Goal: Task Accomplishment & Management: Use online tool/utility

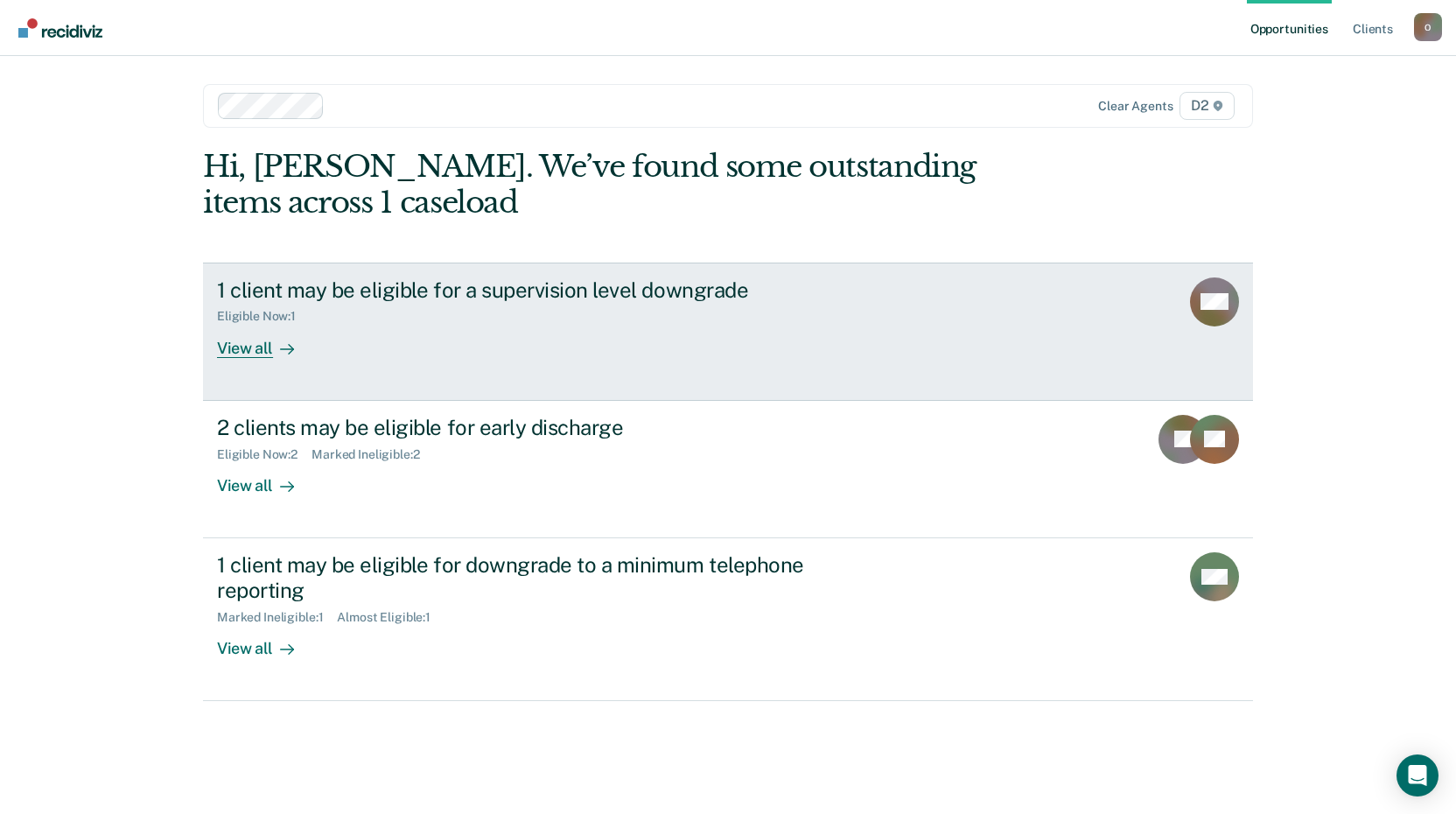
click at [251, 349] on div "View all" at bounding box center [266, 341] width 98 height 34
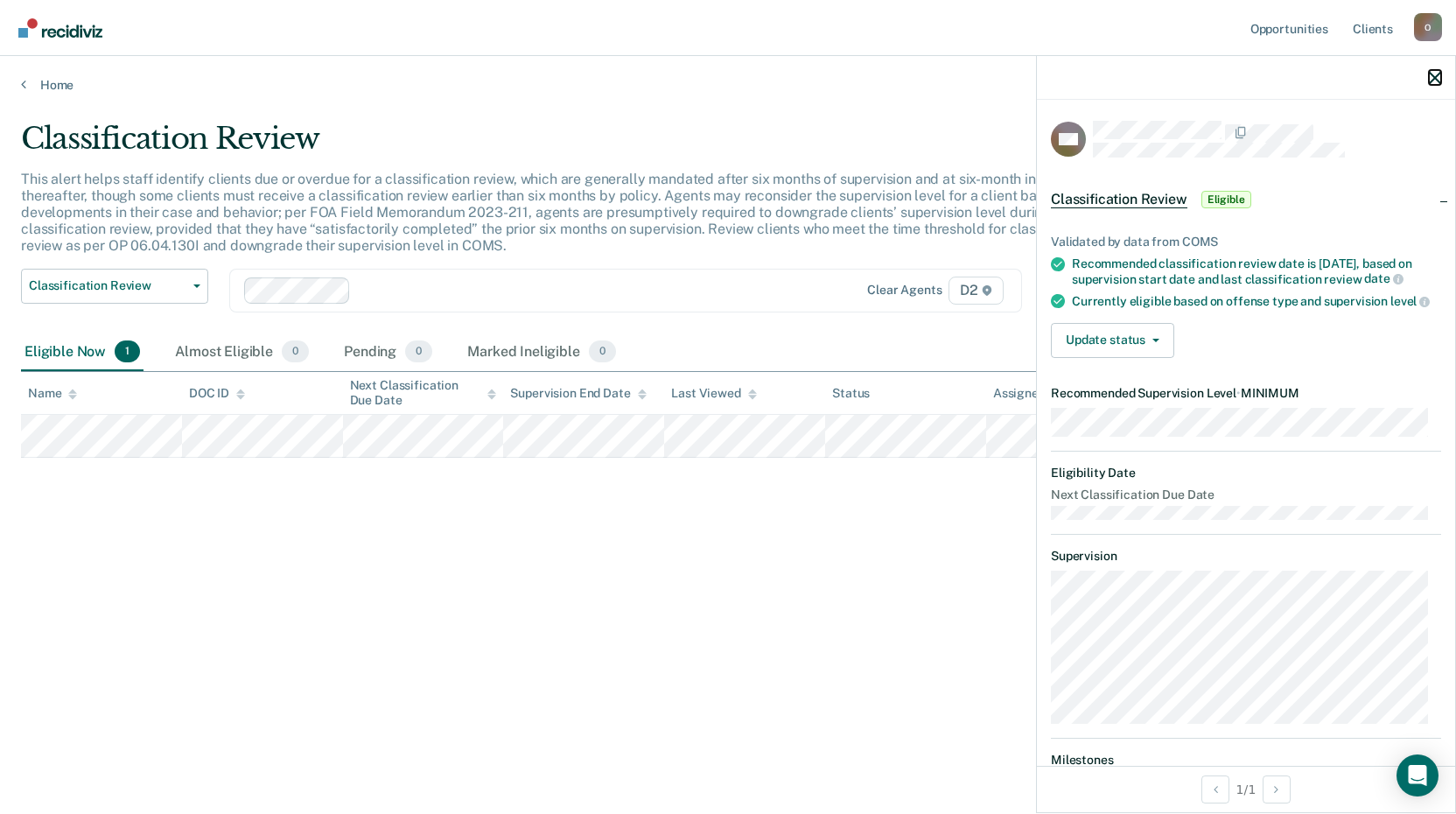
click at [1436, 76] on icon "button" at bounding box center [1435, 78] width 12 height 12
click at [1142, 350] on button "Update status" at bounding box center [1112, 340] width 124 height 35
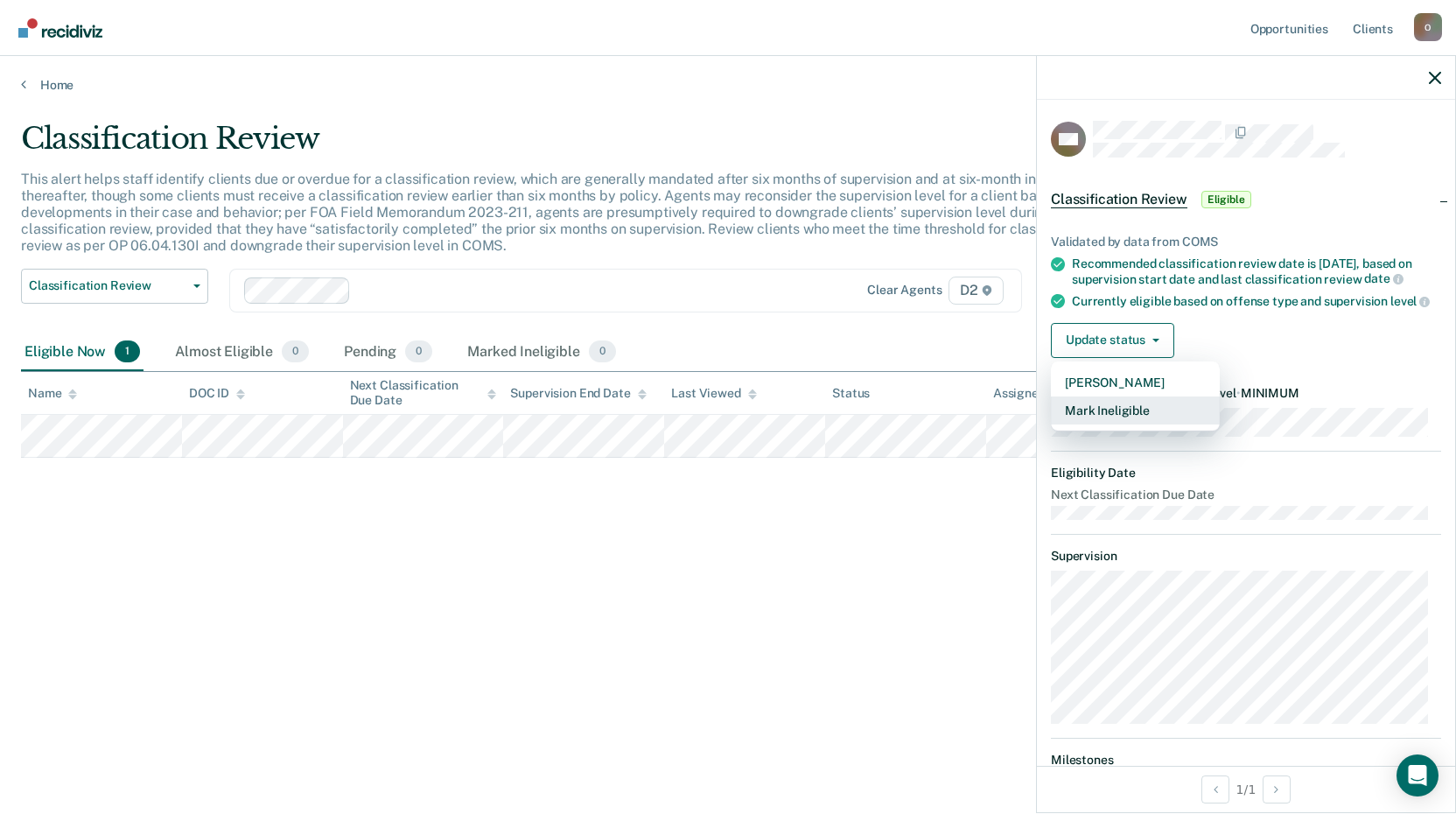
click at [1131, 424] on button "Mark Ineligible" at bounding box center [1135, 410] width 169 height 28
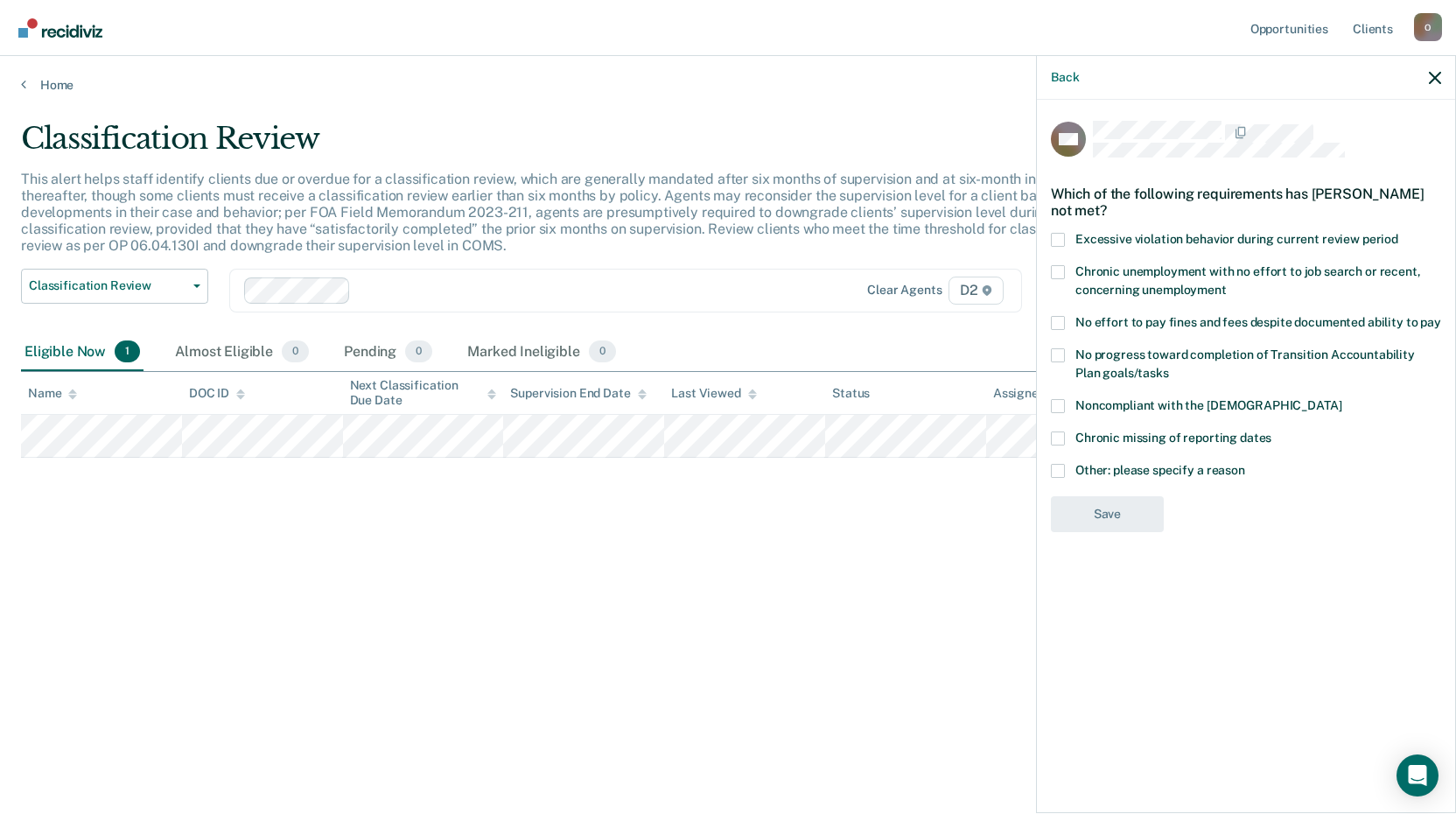
click at [1063, 463] on span at bounding box center [1058, 471] width 14 height 14
click at [1245, 463] on input "Other: please specify a reason" at bounding box center [1245, 463] width 0 height 0
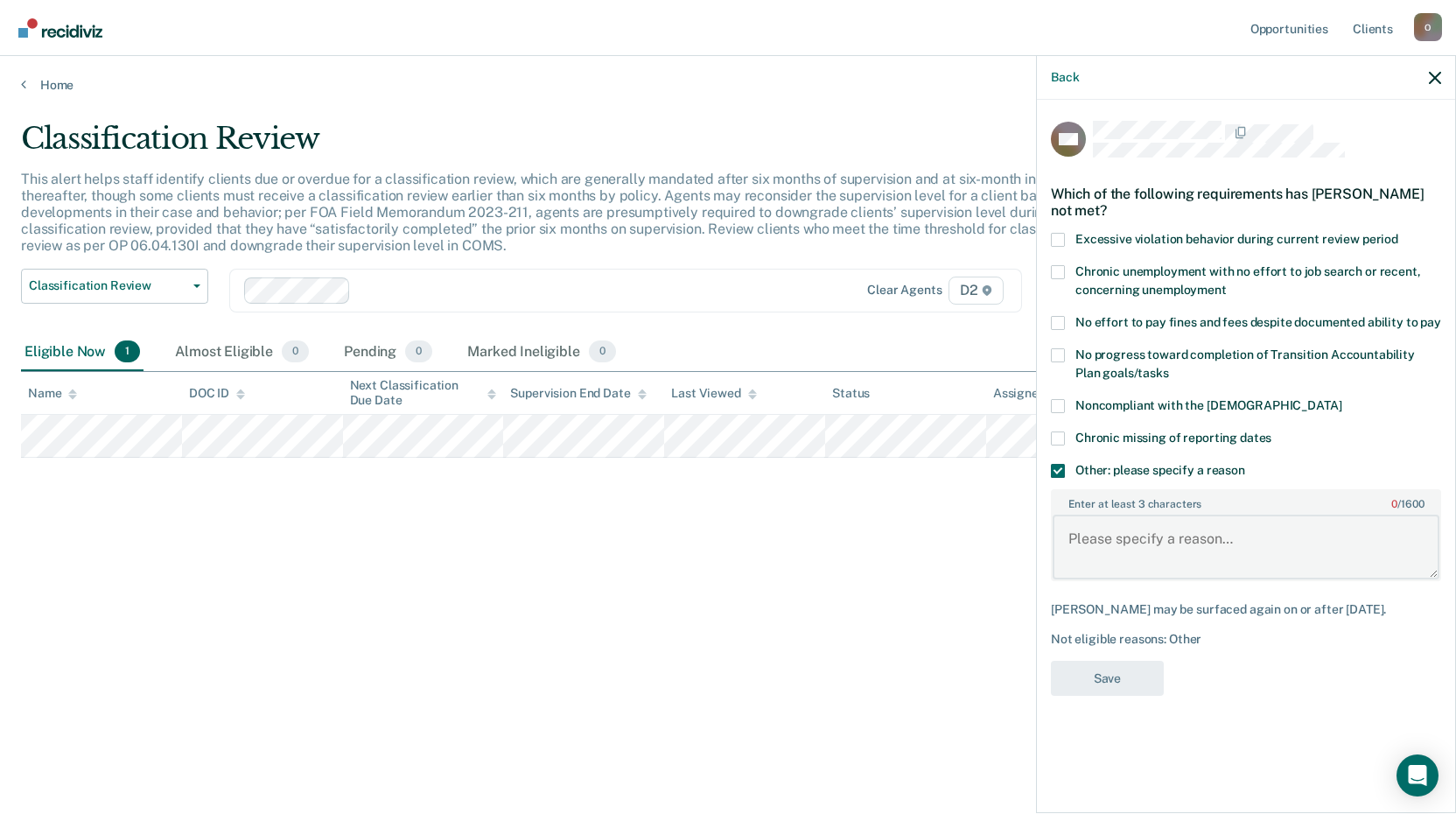
click at [1114, 536] on textarea "Enter at least 3 characters 0 / 1600" at bounding box center [1245, 546] width 387 height 65
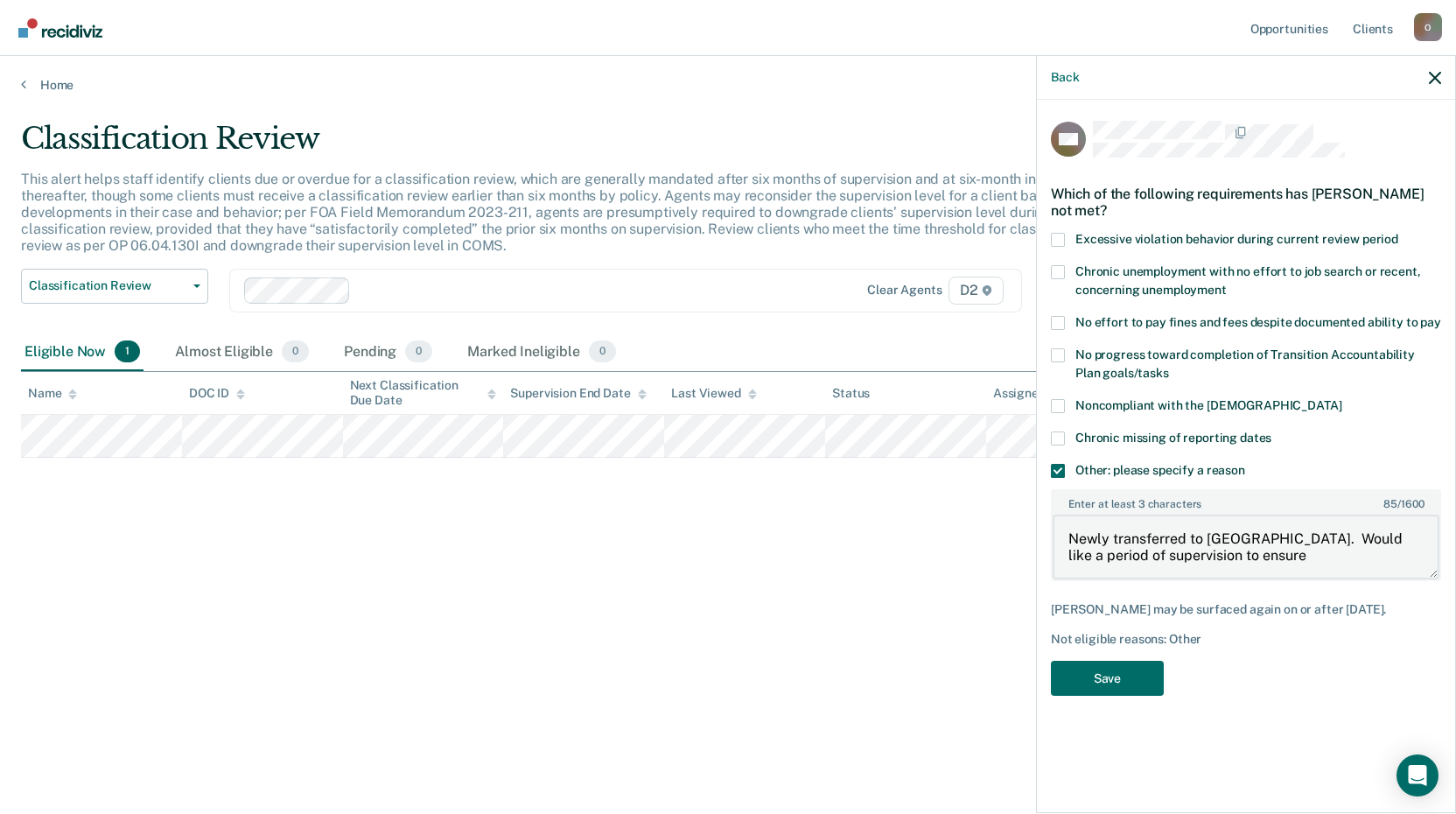
type textarea "Newly transferred to [GEOGRAPHIC_DATA]. Would like a period of supervision to e…"
click at [1061, 468] on span at bounding box center [1058, 471] width 14 height 14
click at [1245, 463] on input "Other: please specify a reason" at bounding box center [1245, 463] width 0 height 0
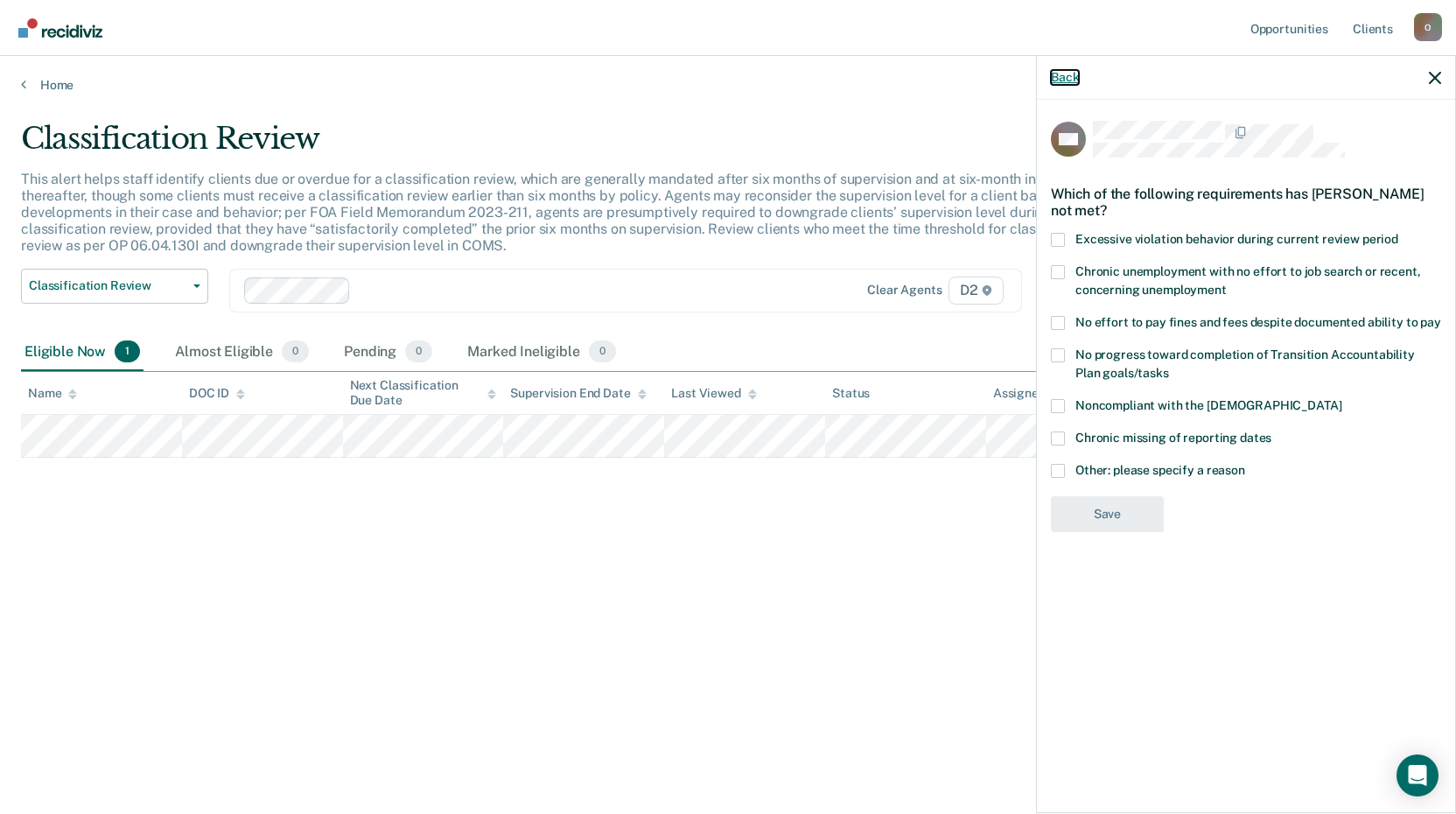
click at [1058, 77] on button "Back" at bounding box center [1064, 77] width 28 height 15
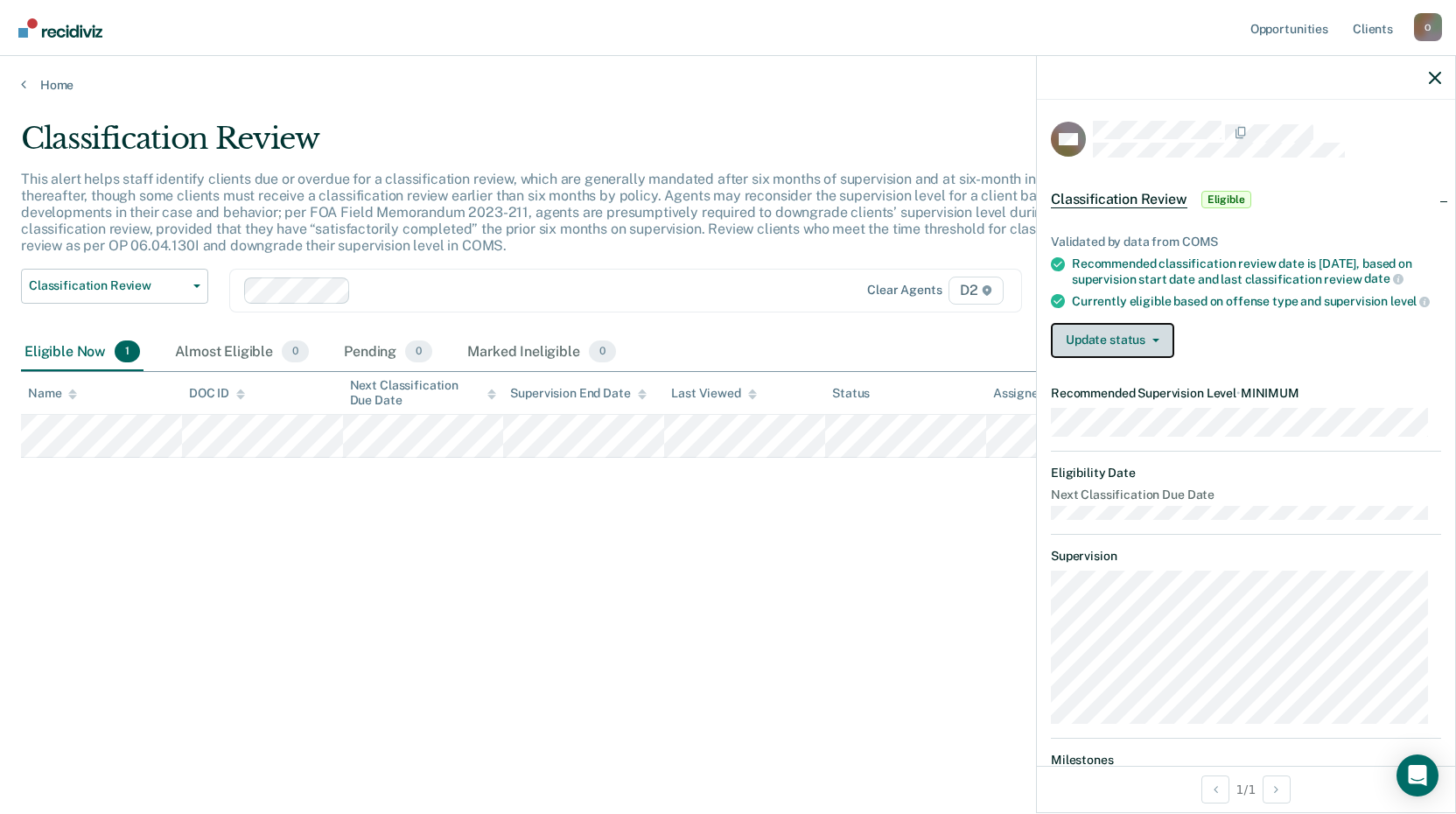
click at [1140, 349] on button "Update status" at bounding box center [1112, 340] width 124 height 35
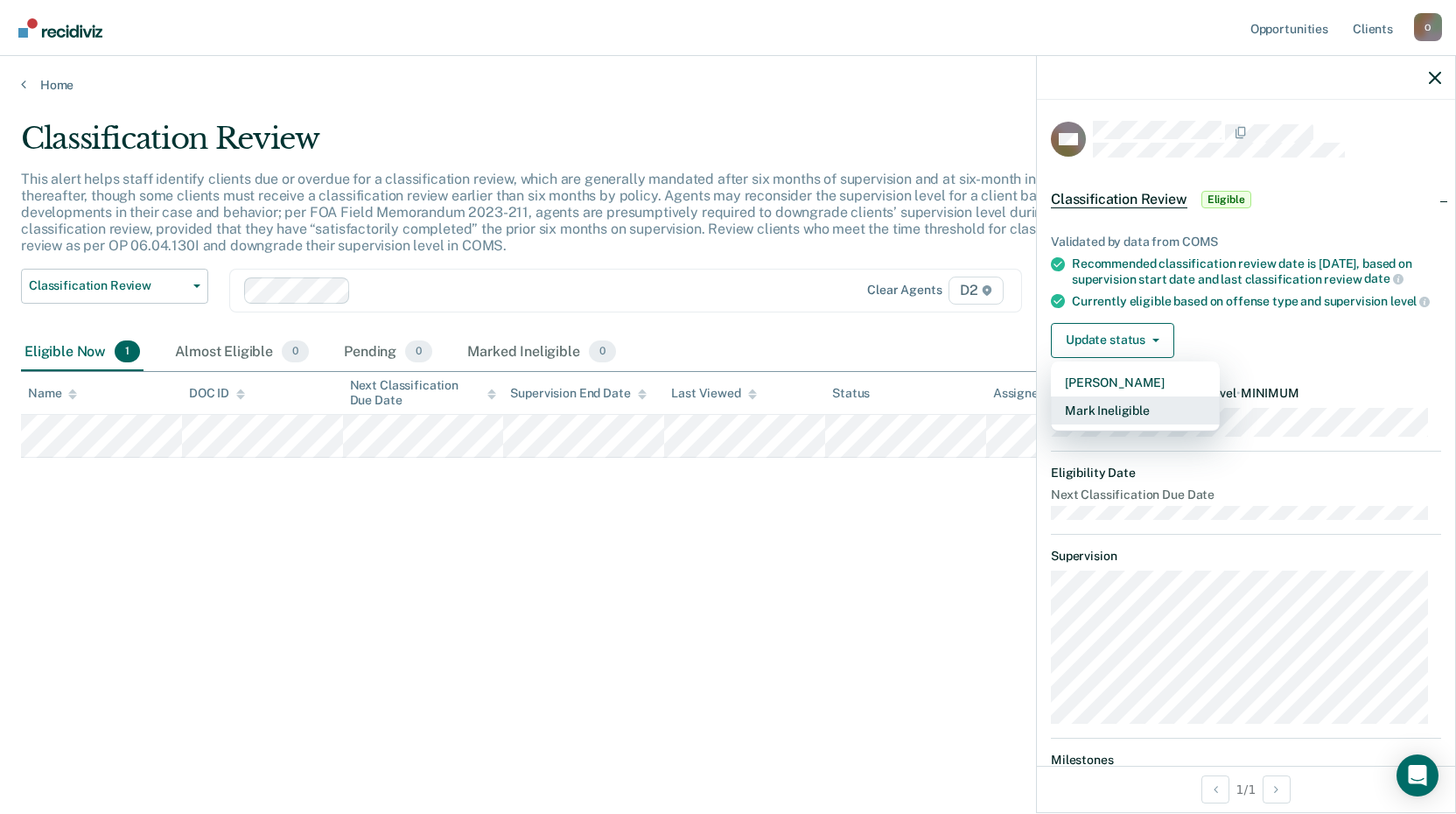
click at [1112, 424] on button "Mark Ineligible" at bounding box center [1135, 410] width 169 height 28
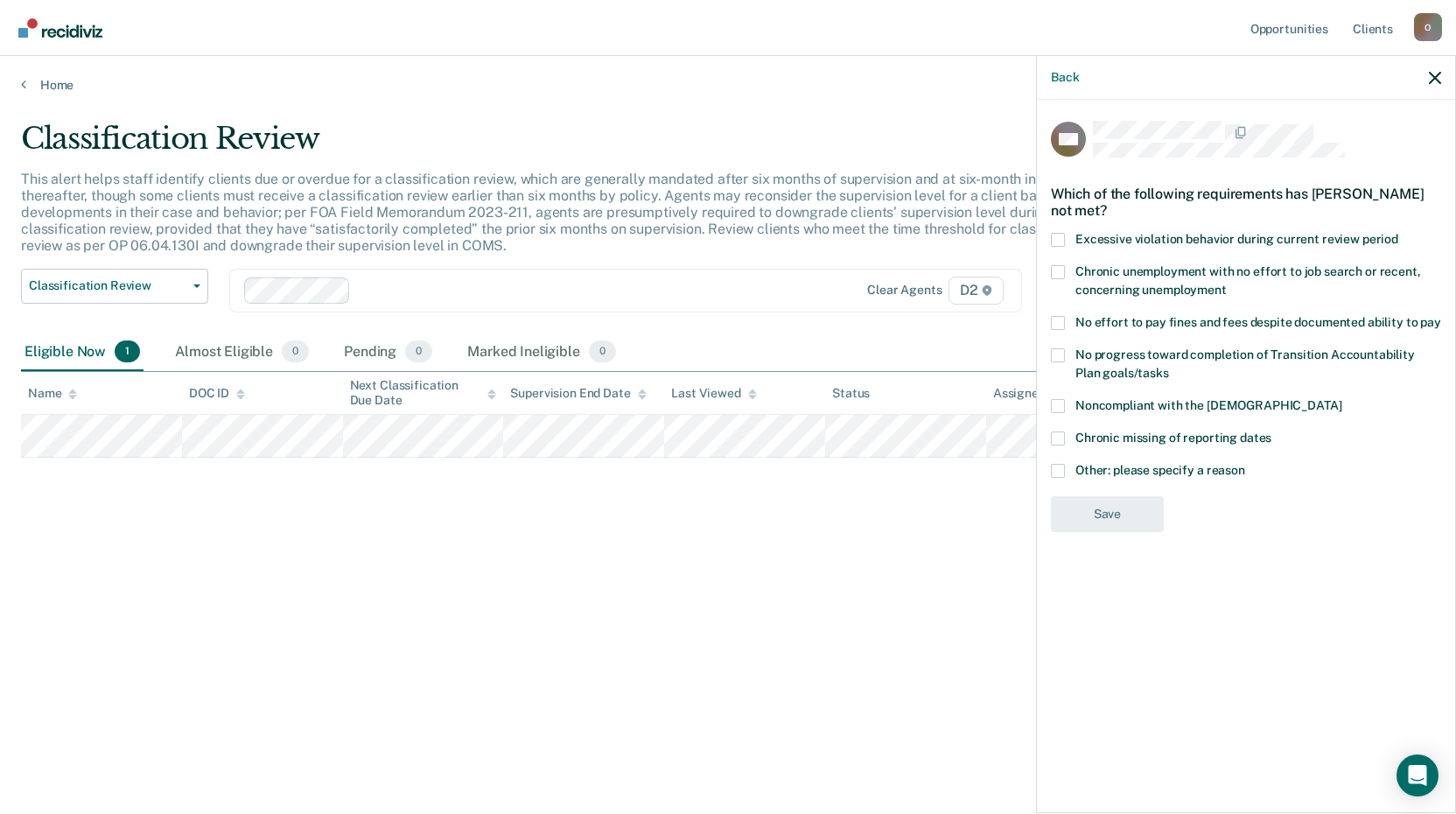
click at [1056, 467] on span at bounding box center [1058, 471] width 14 height 14
click at [1245, 463] on input "Other: please specify a reason" at bounding box center [1245, 463] width 0 height 0
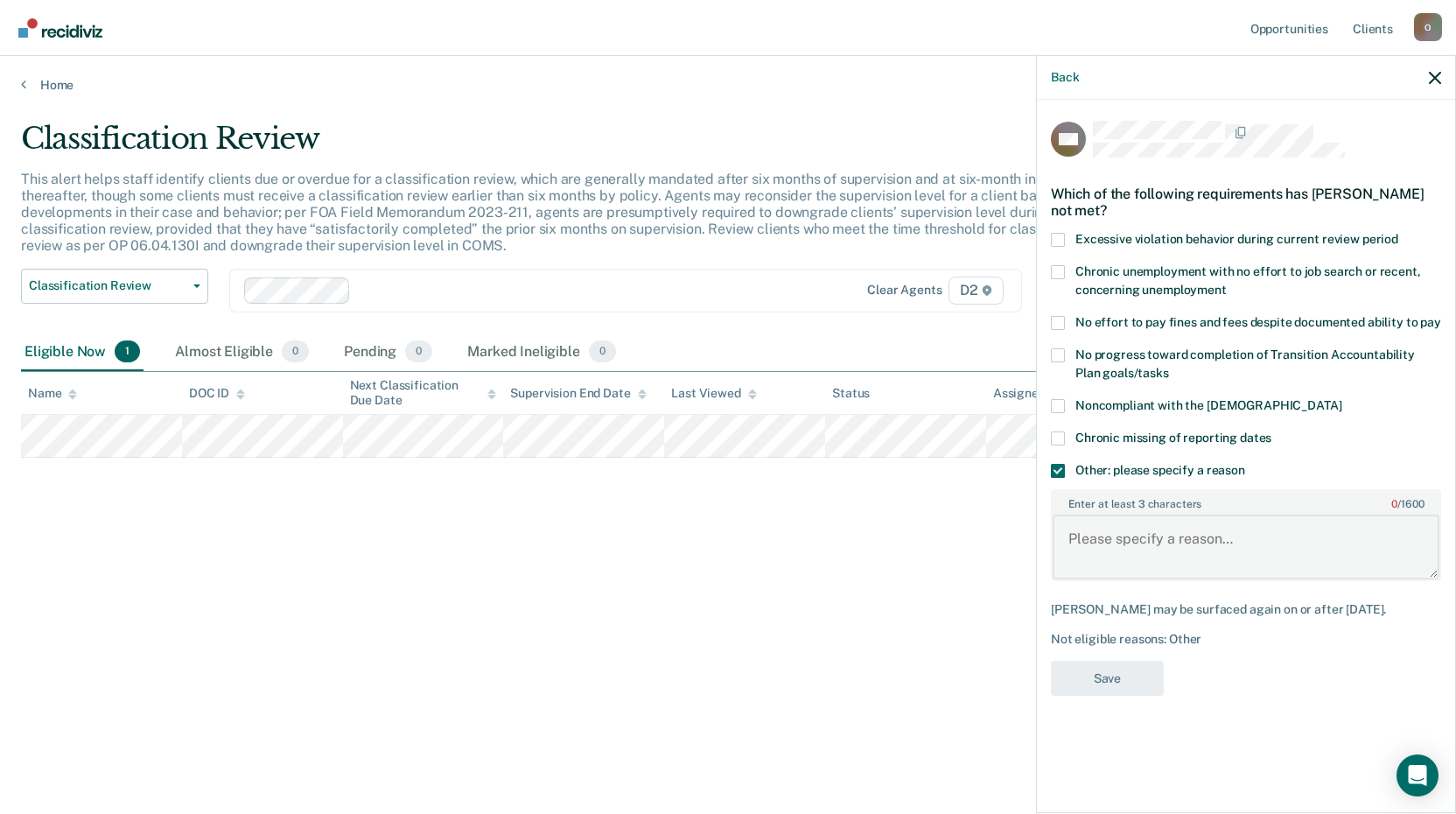
click at [1096, 536] on textarea "Enter at least 3 characters 0 / 1600" at bounding box center [1245, 546] width 387 height 65
type textarea "Active PPO in place at this time."
click at [1089, 667] on button "Save" at bounding box center [1106, 679] width 113 height 36
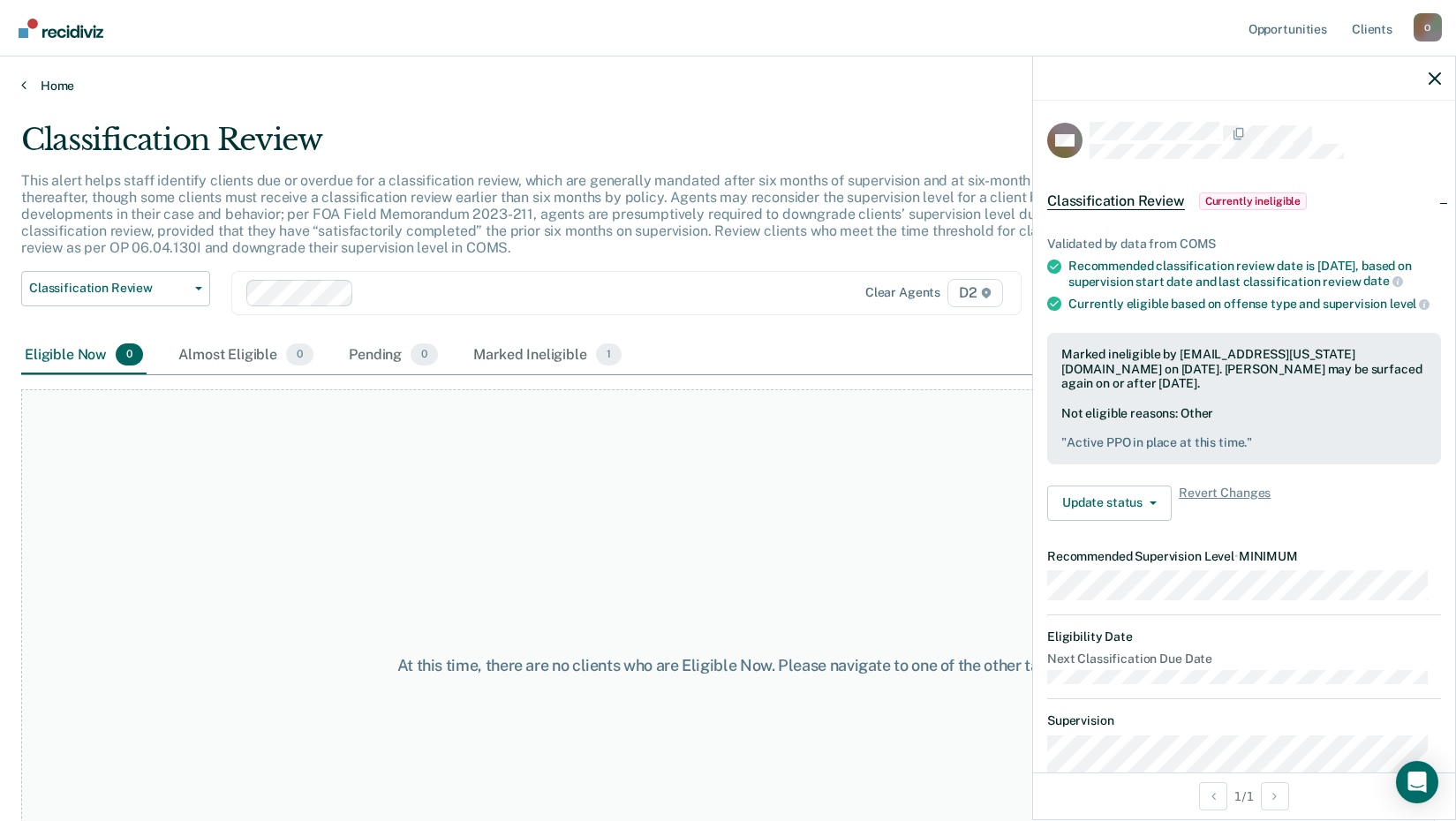
click at [45, 83] on link "Home" at bounding box center [728, 86] width 1414 height 16
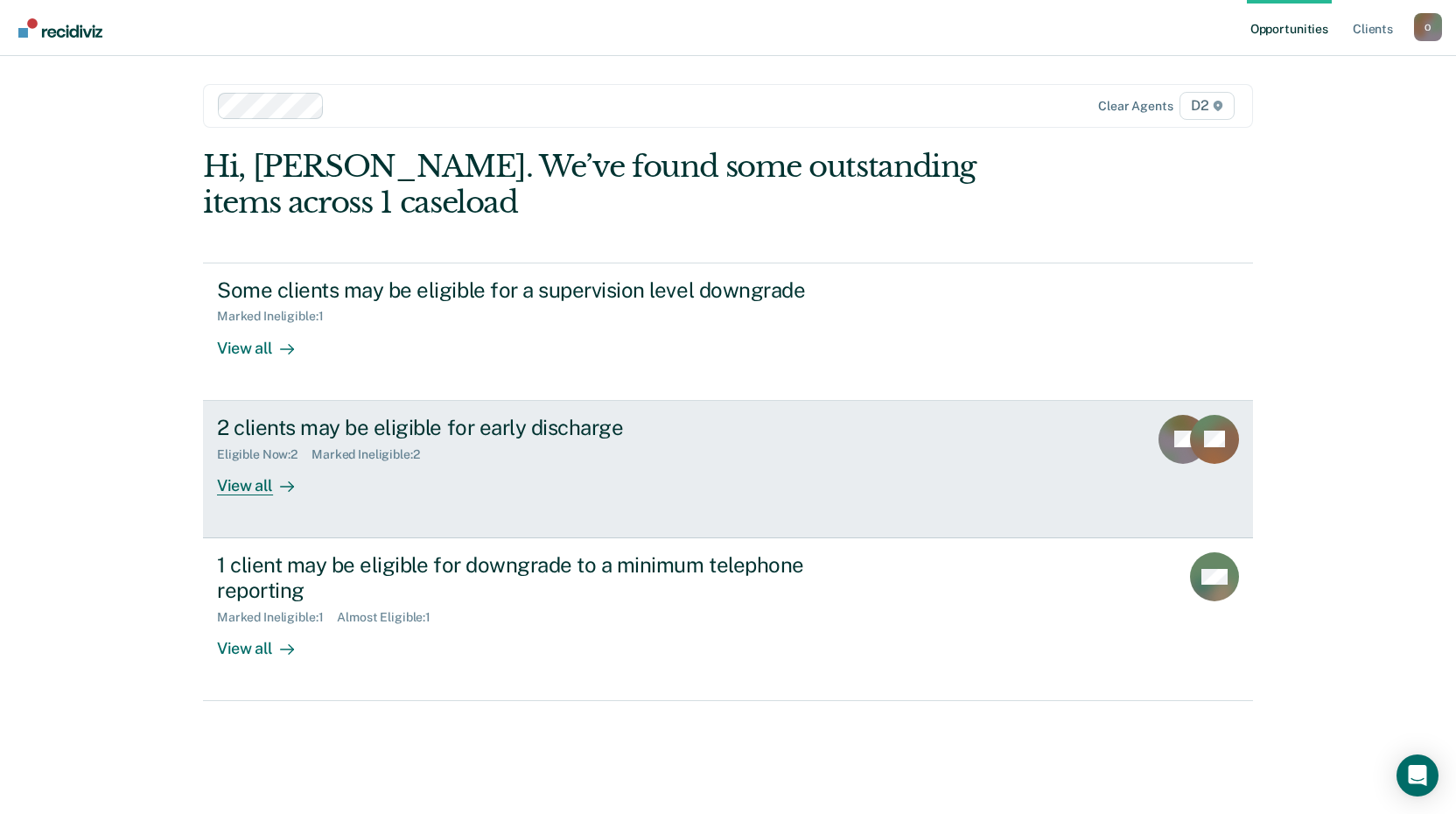
click at [245, 471] on div "View all" at bounding box center [266, 478] width 98 height 34
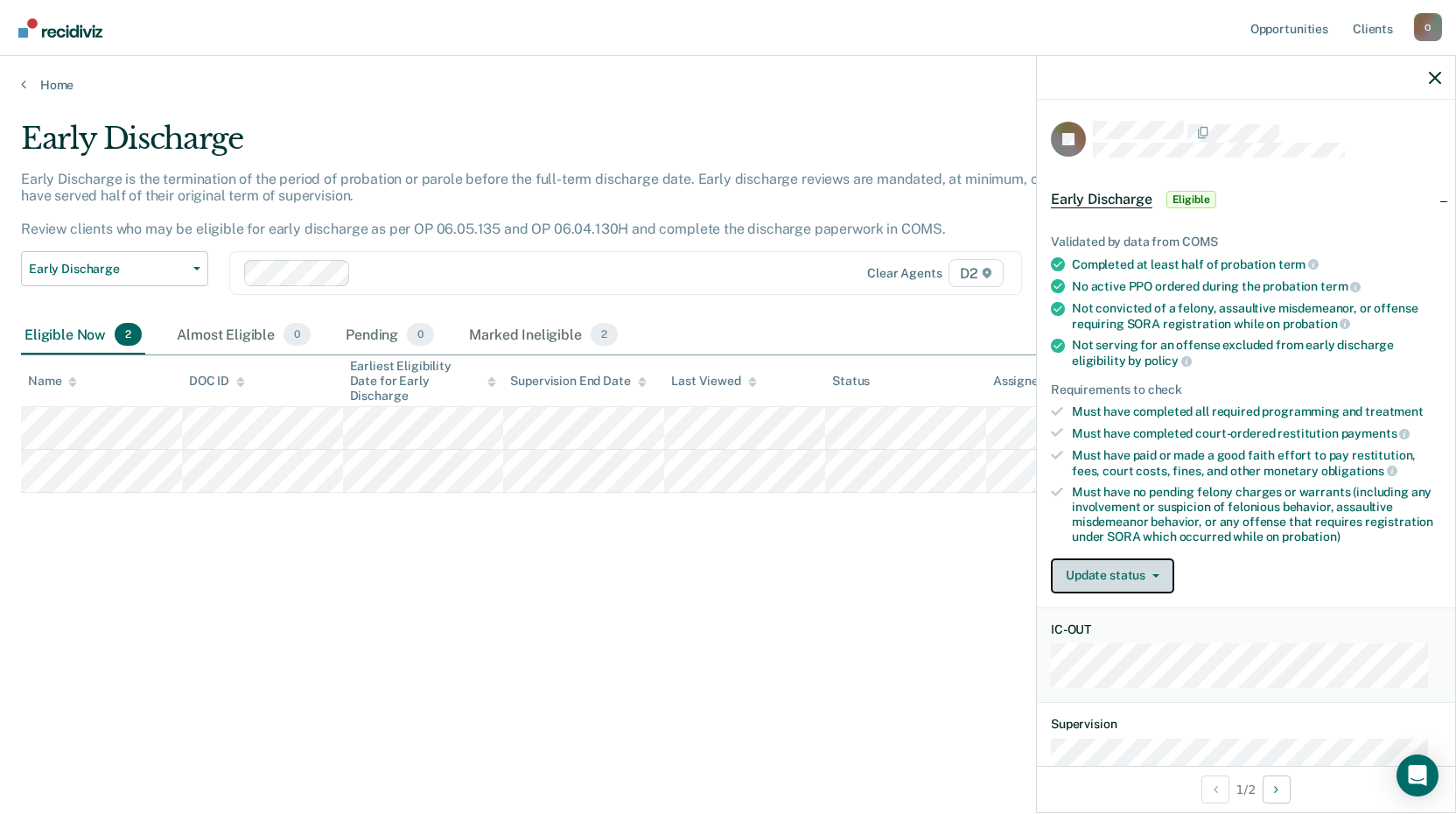
click at [1122, 574] on button "Update status" at bounding box center [1112, 575] width 124 height 35
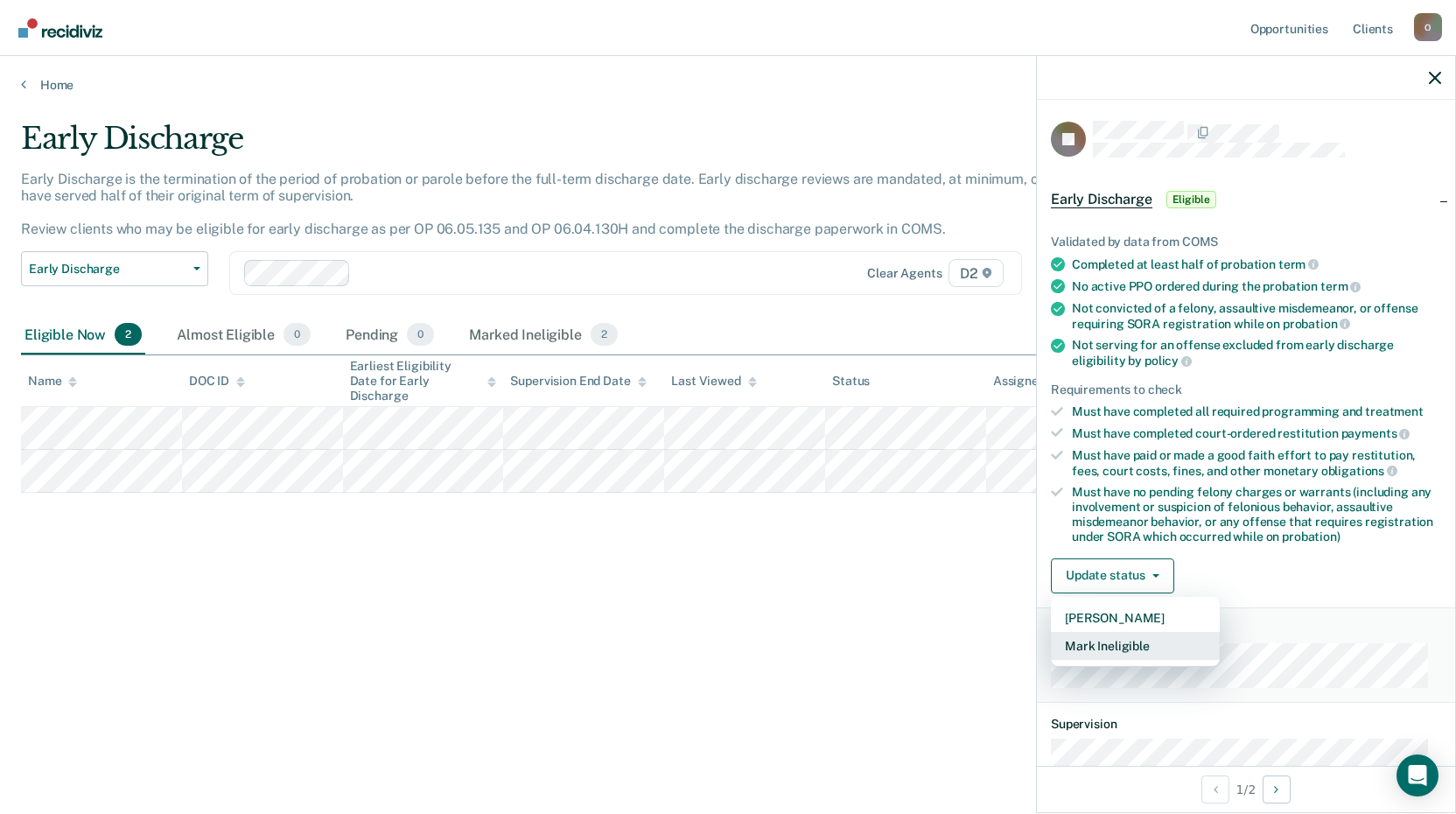
click at [1092, 642] on button "Mark Ineligible" at bounding box center [1135, 645] width 169 height 28
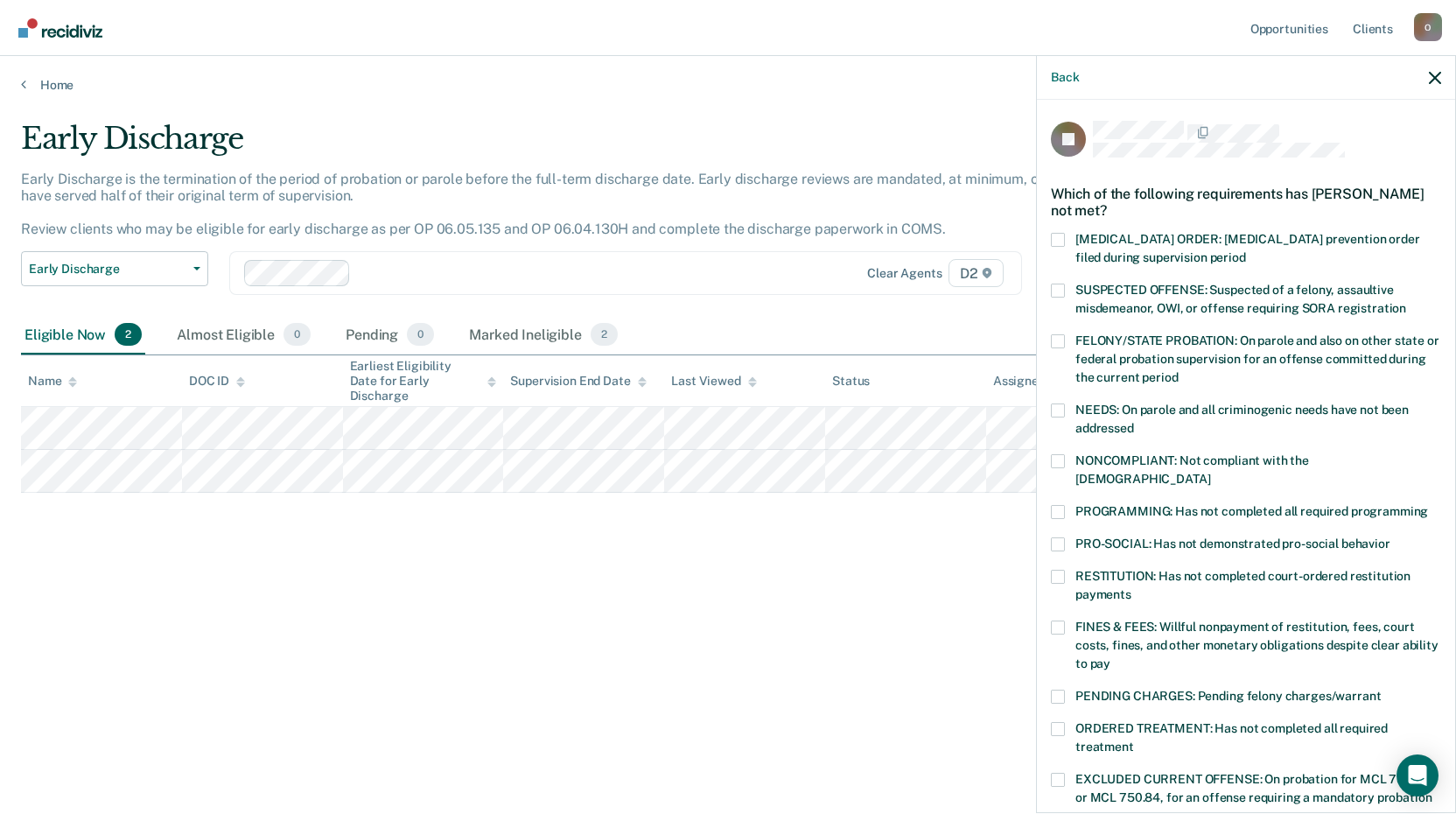
scroll to position [87, 0]
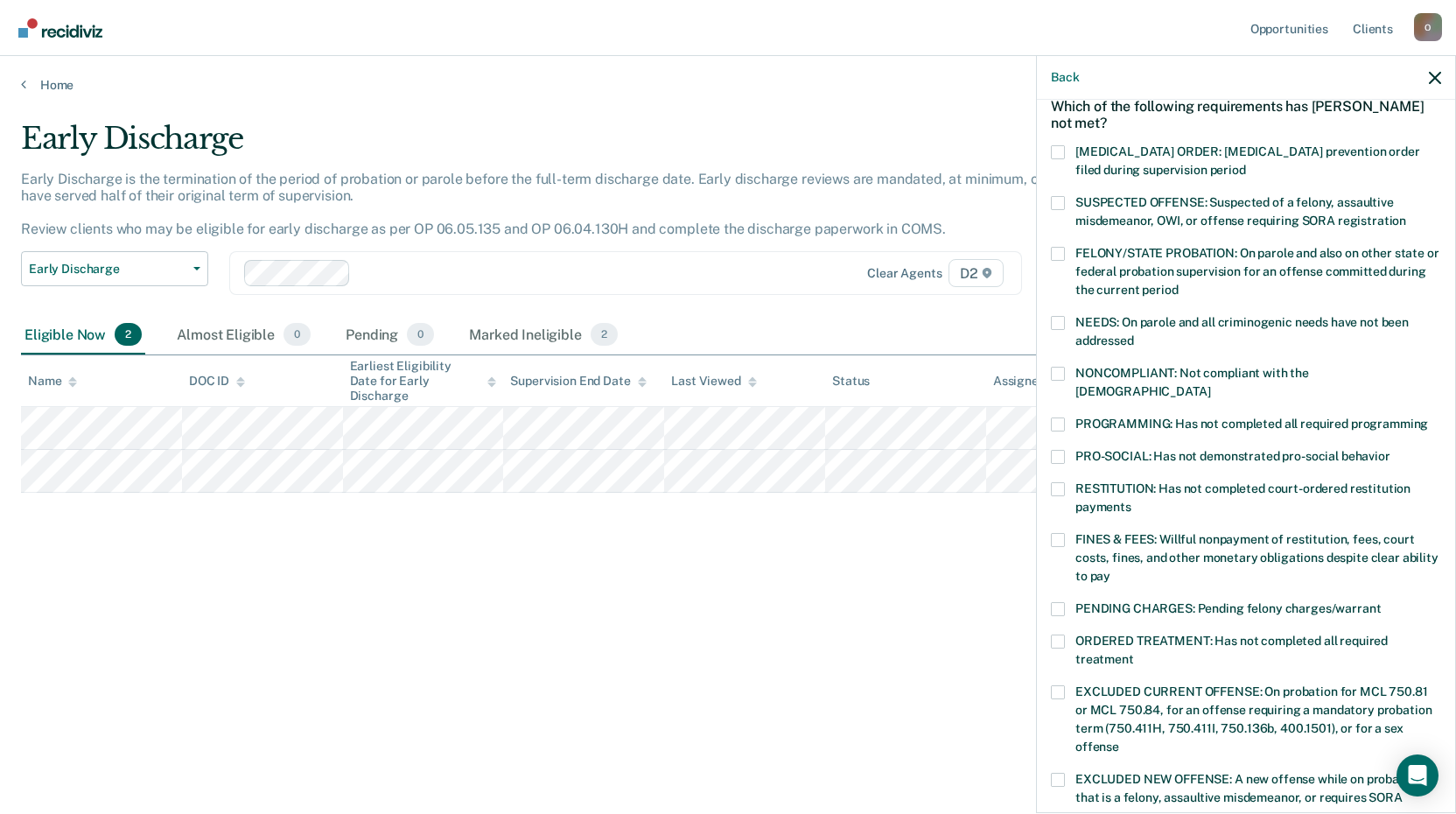
click at [1055, 533] on span at bounding box center [1058, 540] width 14 height 14
click at [1110, 569] on input "FINES & FEES: Willful nonpayment of restitution, fees, court costs, fines, and …" at bounding box center [1110, 569] width 0 height 0
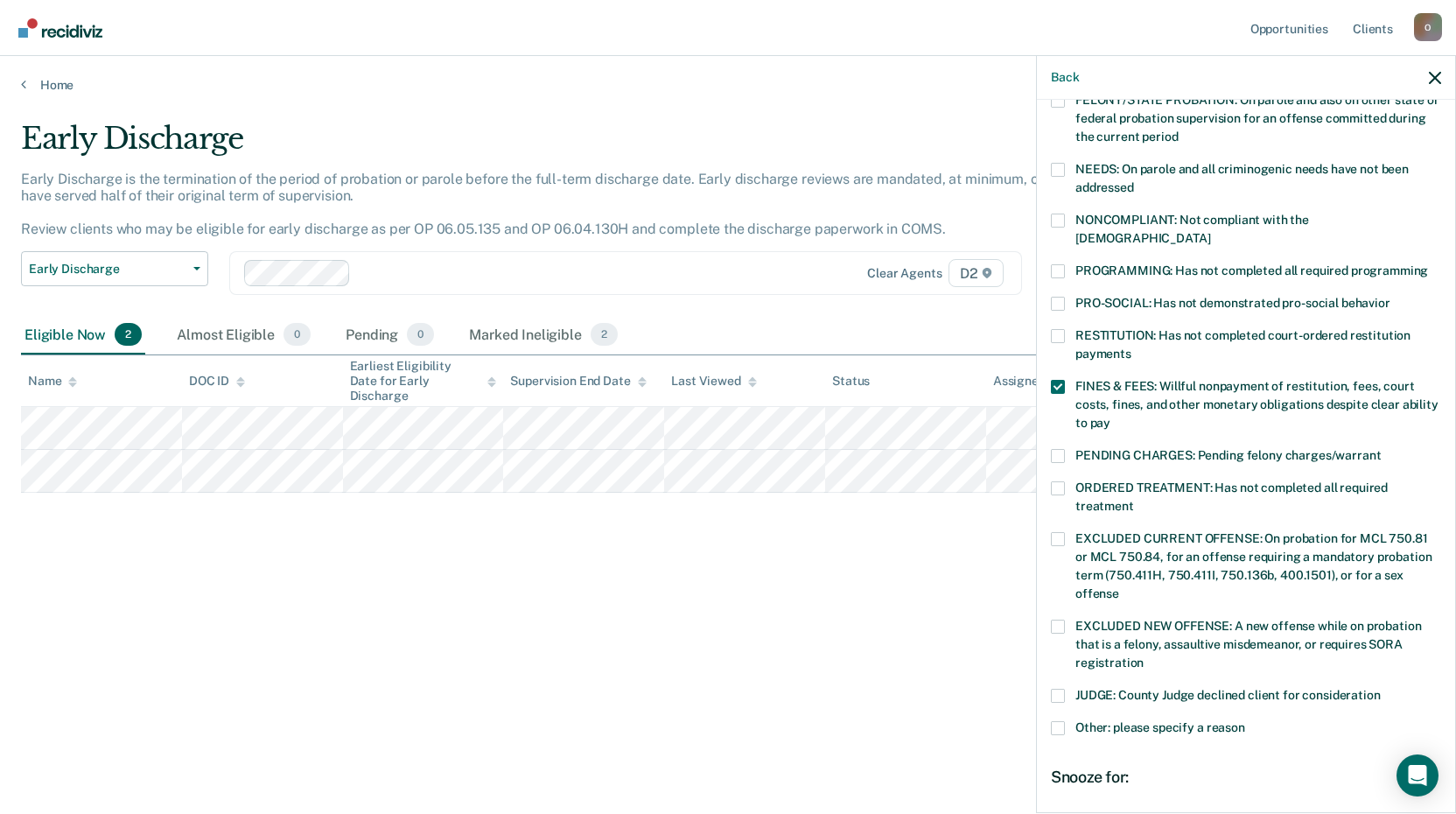
scroll to position [262, 0]
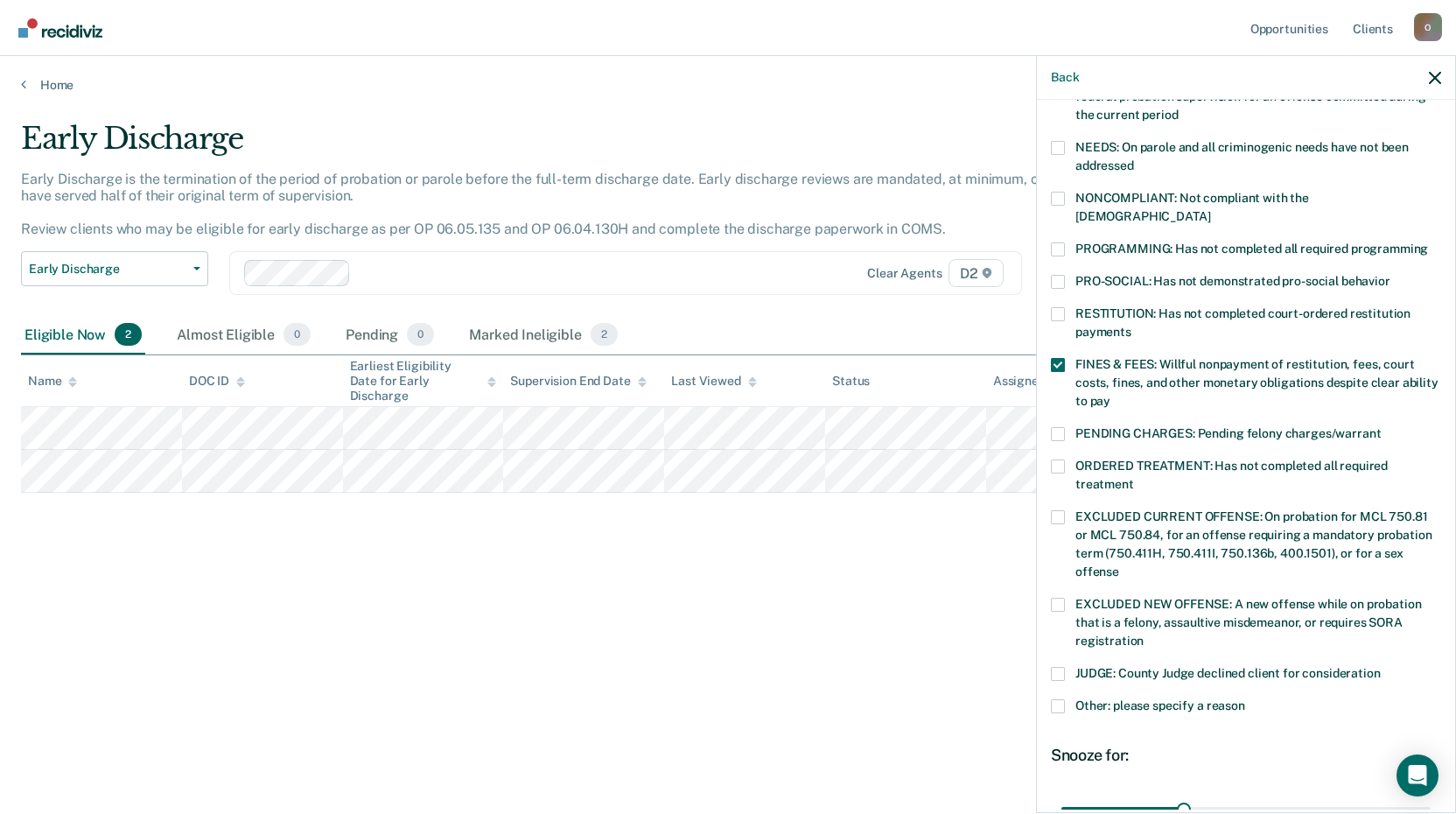
click at [1063, 699] on span at bounding box center [1058, 706] width 14 height 14
click at [1245, 699] on input "Other: please specify a reason" at bounding box center [1245, 699] width 0 height 0
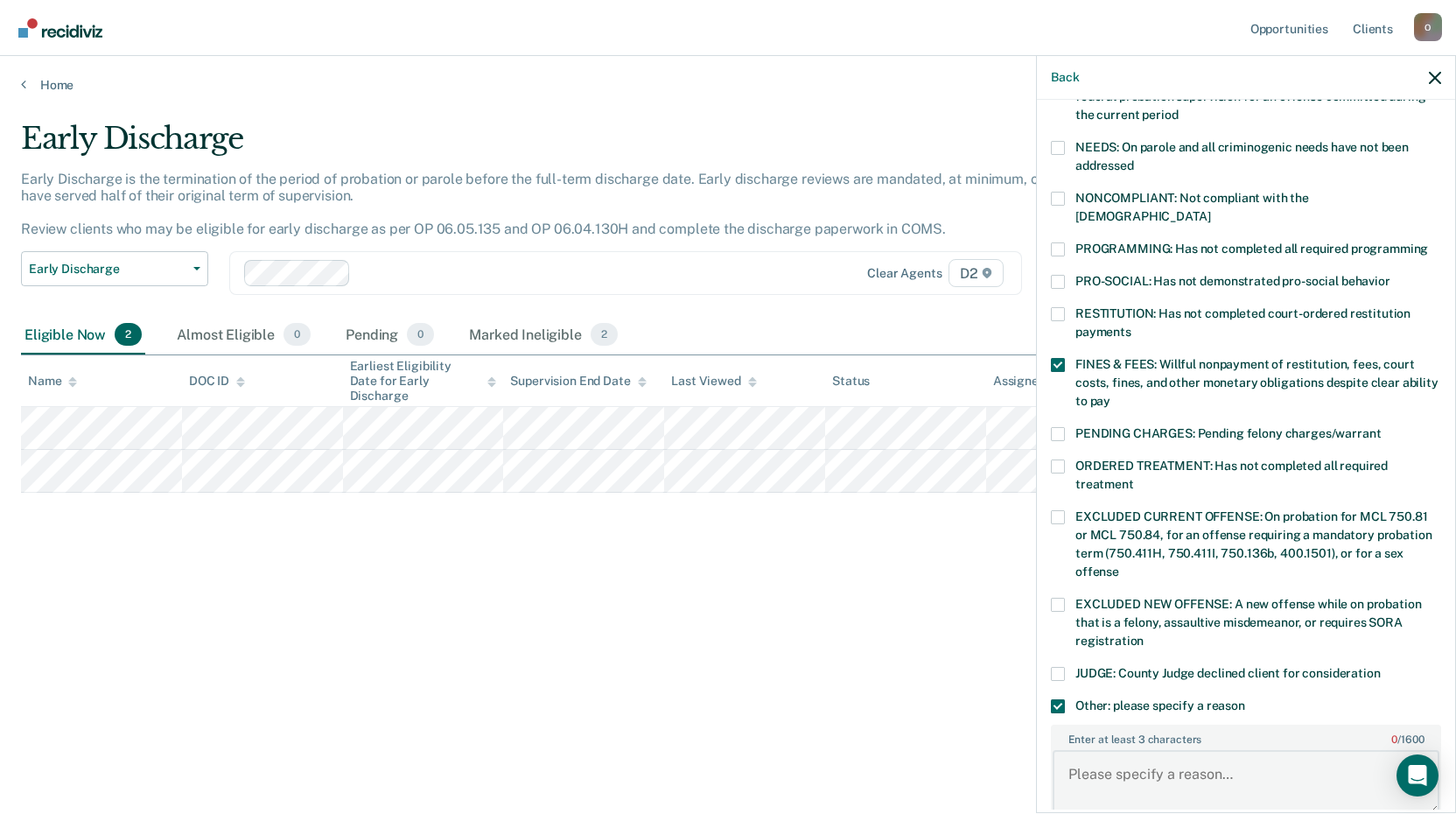
click at [1137, 750] on textarea "Enter at least 3 characters 0 / 1600" at bounding box center [1245, 782] width 387 height 65
type textarea "I"
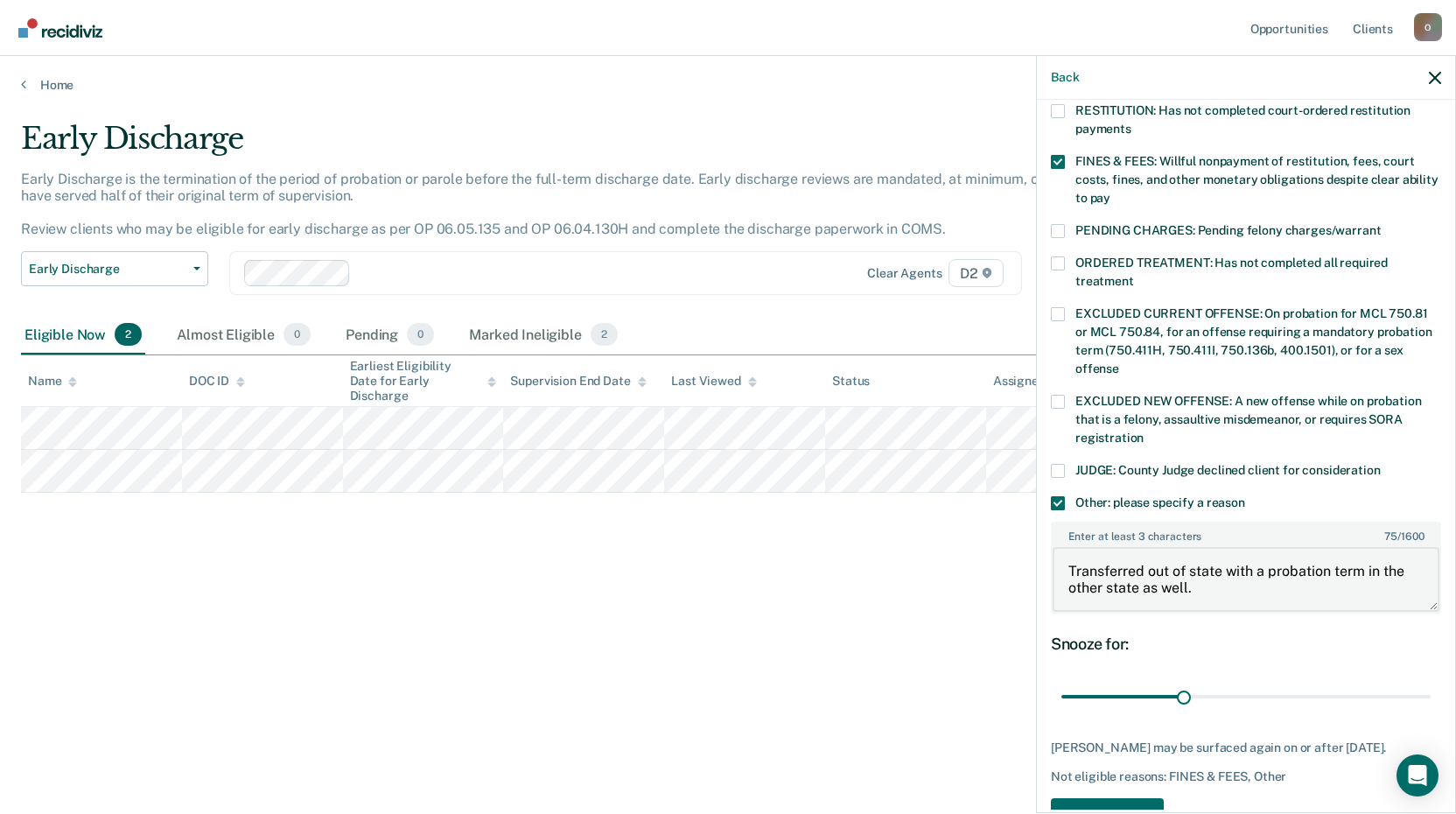
scroll to position [502, 0]
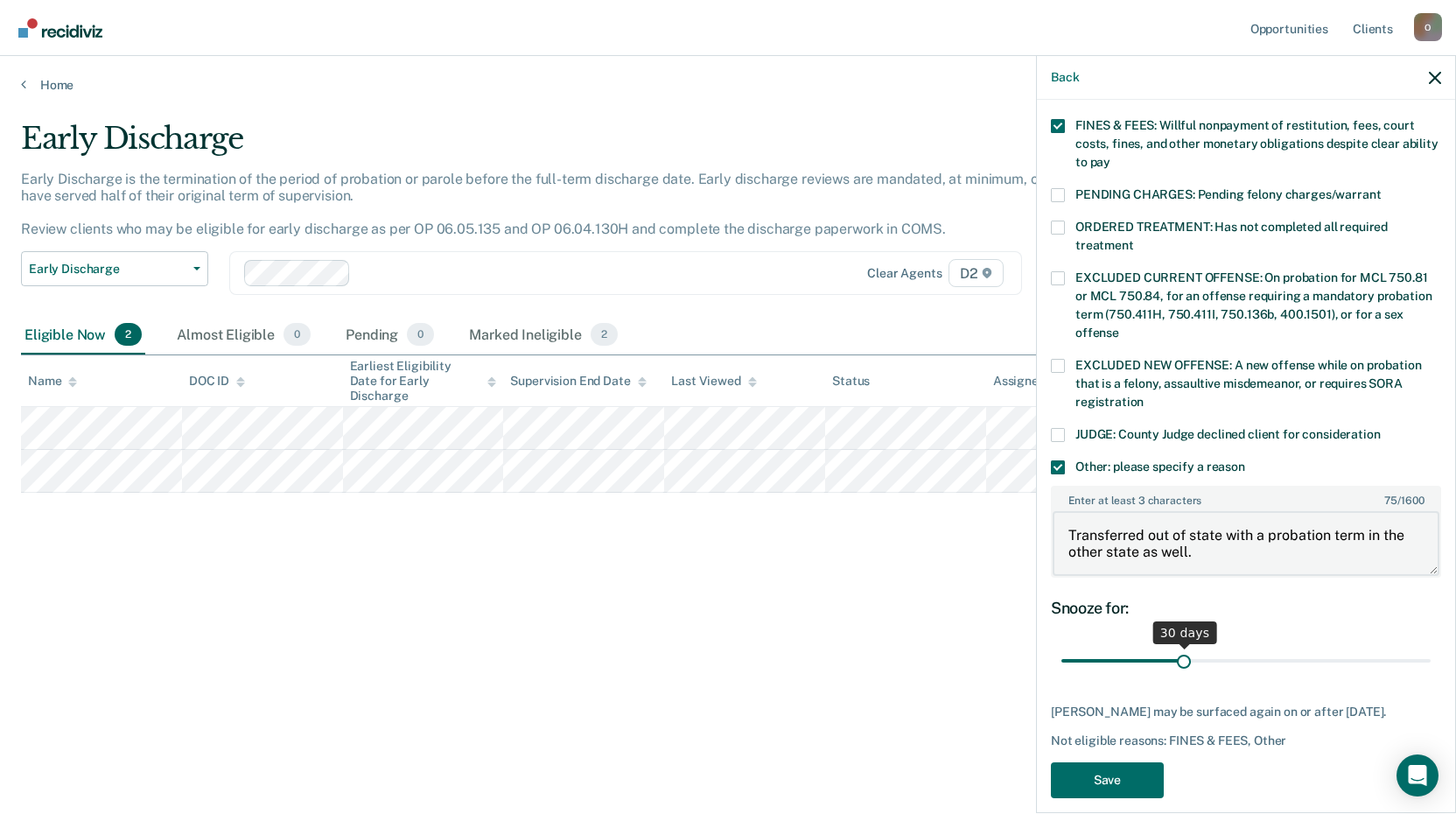
type textarea "Transferred out of state with a probation term in the other state as well."
drag, startPoint x: 1183, startPoint y: 641, endPoint x: 1429, endPoint y: 641, distance: 246.0
type input "90"
click at [1429, 646] on input "range" at bounding box center [1245, 661] width 369 height 30
click at [1106, 770] on button "Save" at bounding box center [1106, 780] width 113 height 36
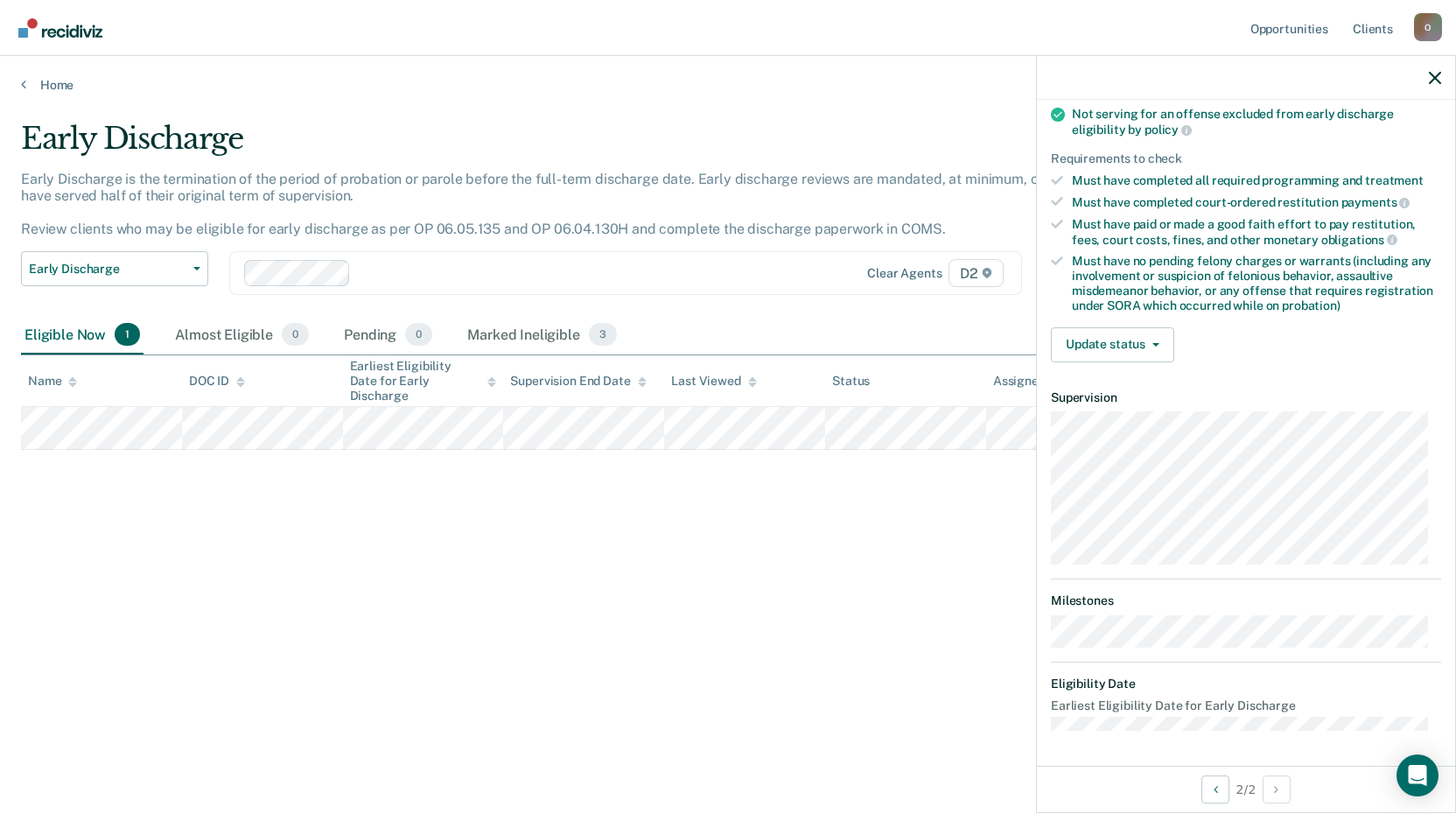
scroll to position [230, 0]
click at [1113, 342] on button "Update status" at bounding box center [1112, 346] width 124 height 35
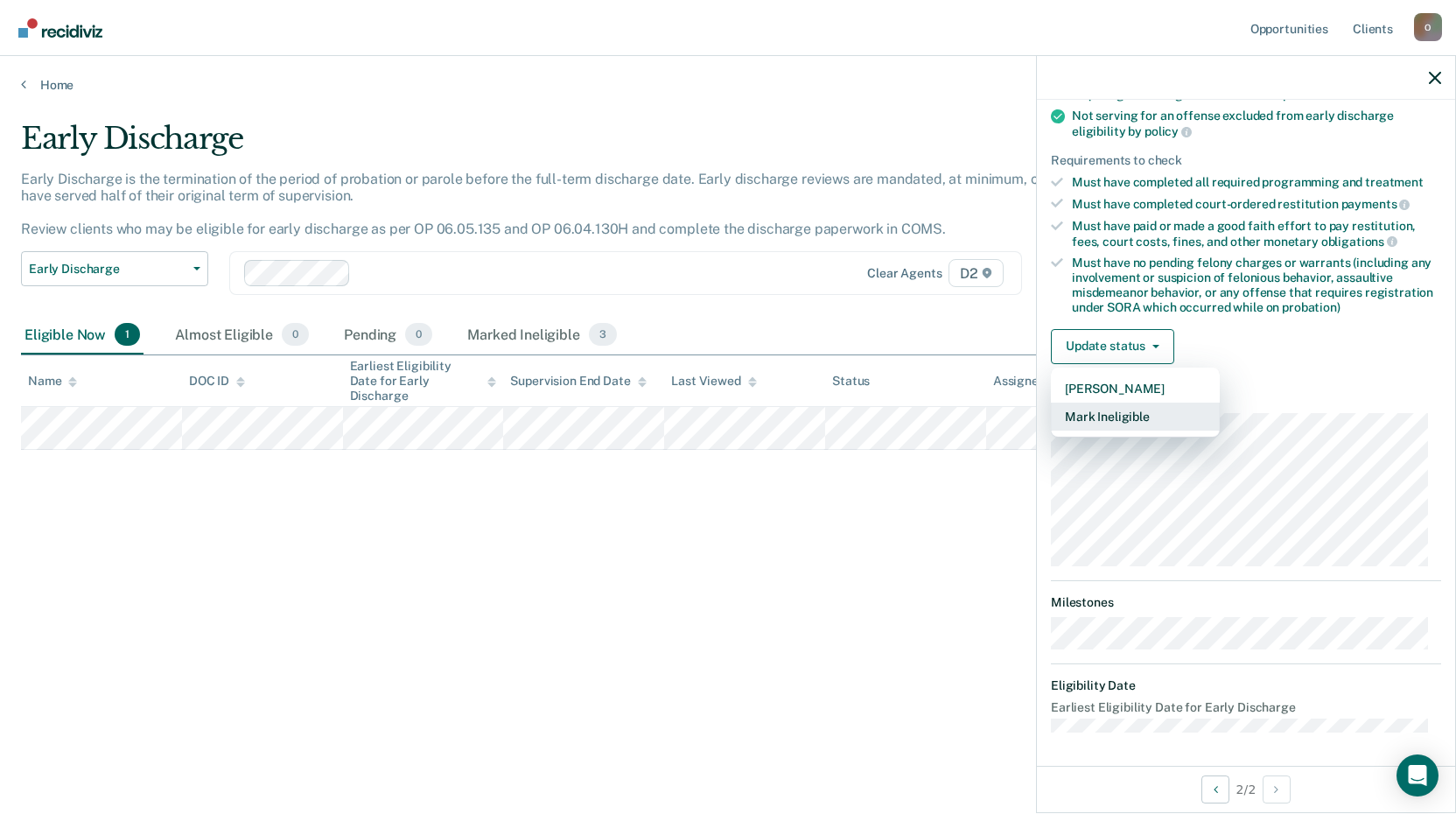
click at [1106, 419] on button "Mark Ineligible" at bounding box center [1135, 415] width 169 height 28
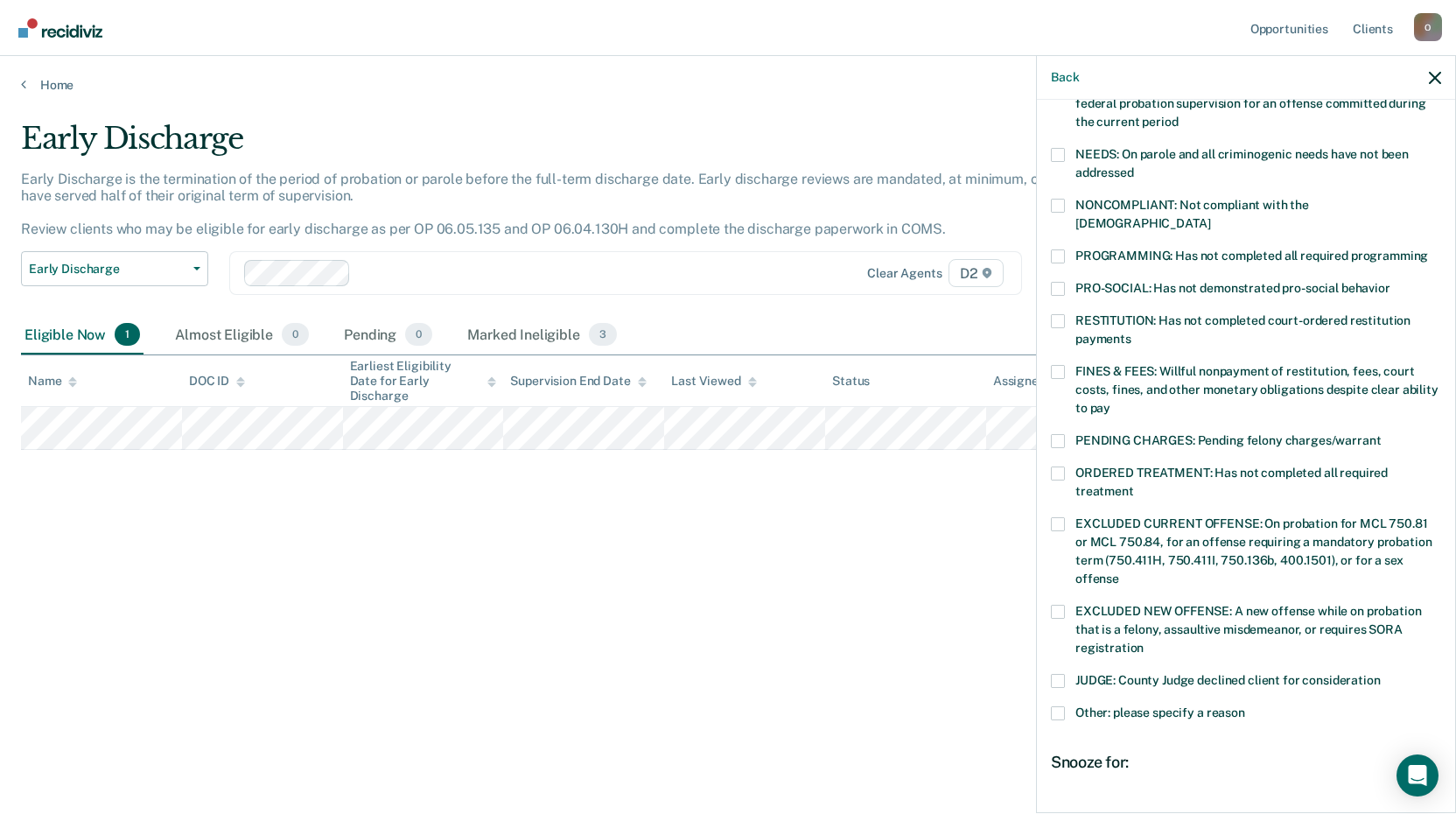
scroll to position [409, 0]
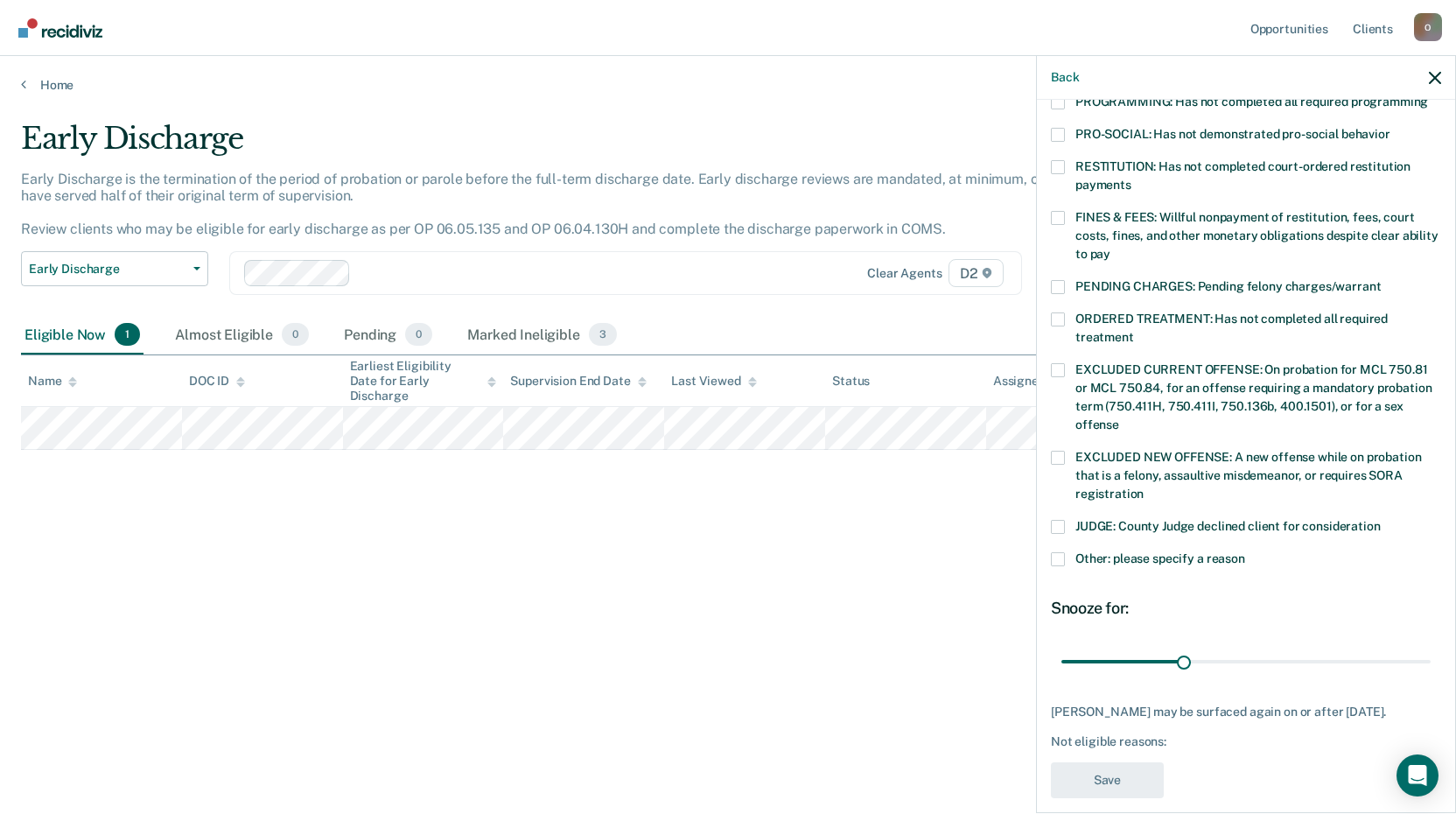
click at [1064, 552] on span at bounding box center [1058, 560] width 14 height 14
click at [1245, 552] on input "Other: please specify a reason" at bounding box center [1245, 552] width 0 height 0
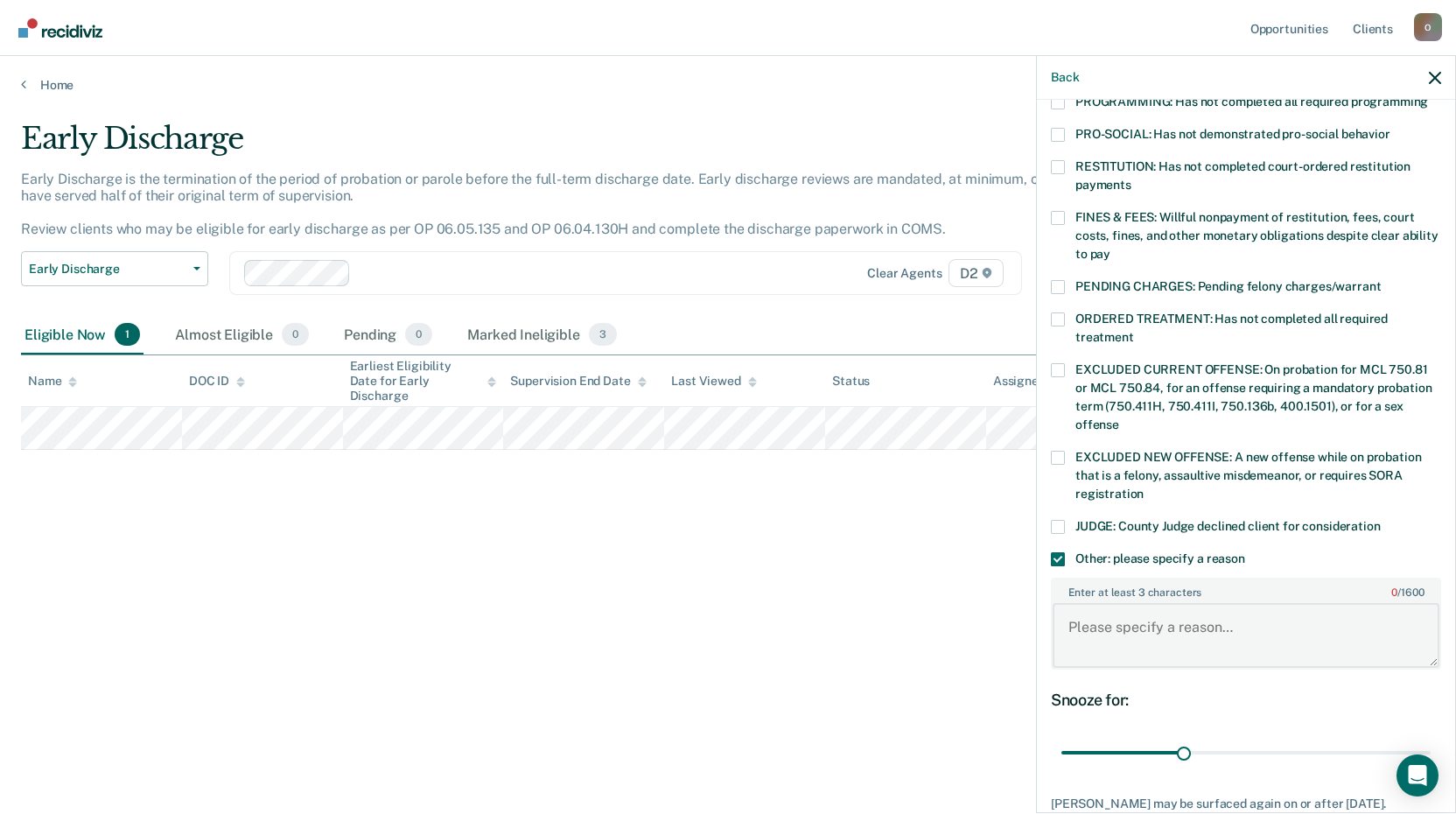
click at [1068, 603] on textarea "Enter at least 3 characters 0 / 1600" at bounding box center [1245, 635] width 387 height 65
type textarea "Has not completed community service hours."
click at [1302, 653] on div "Enter at least 3 characters 43 / 1600 Has not completed community service hours." at bounding box center [1245, 623] width 390 height 106
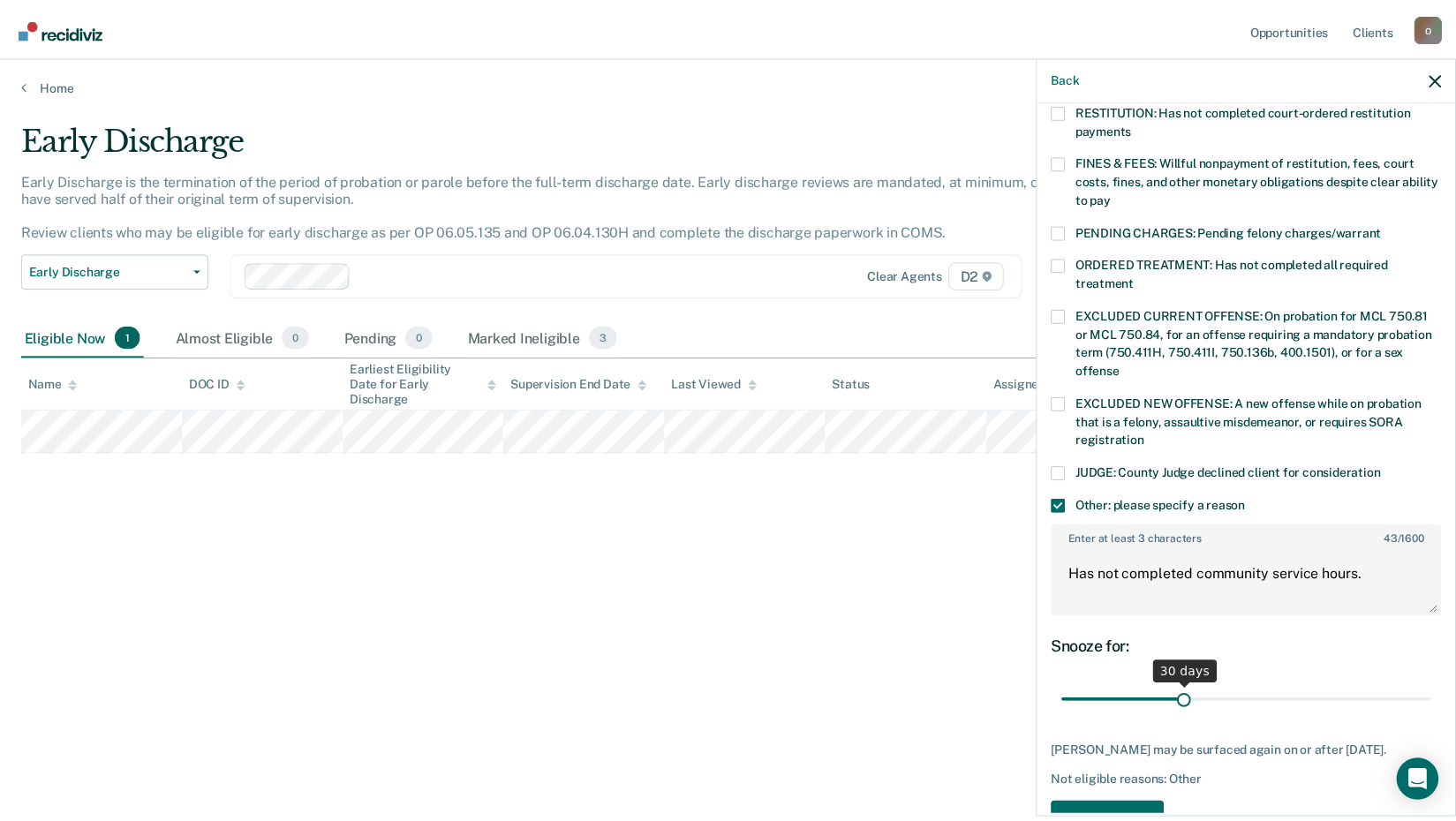
scroll to position [506, 0]
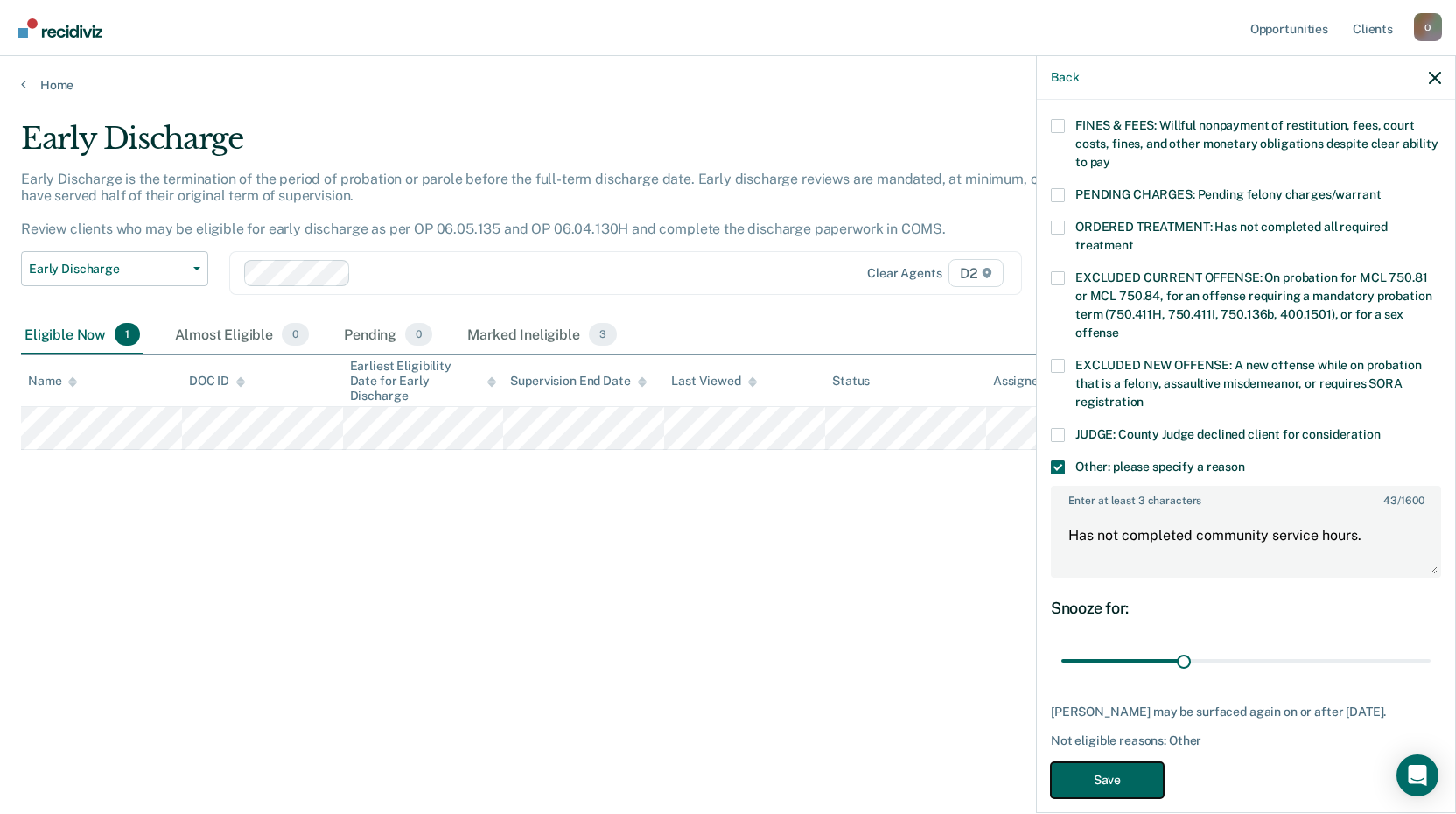
click at [1084, 762] on button "Save" at bounding box center [1106, 780] width 113 height 36
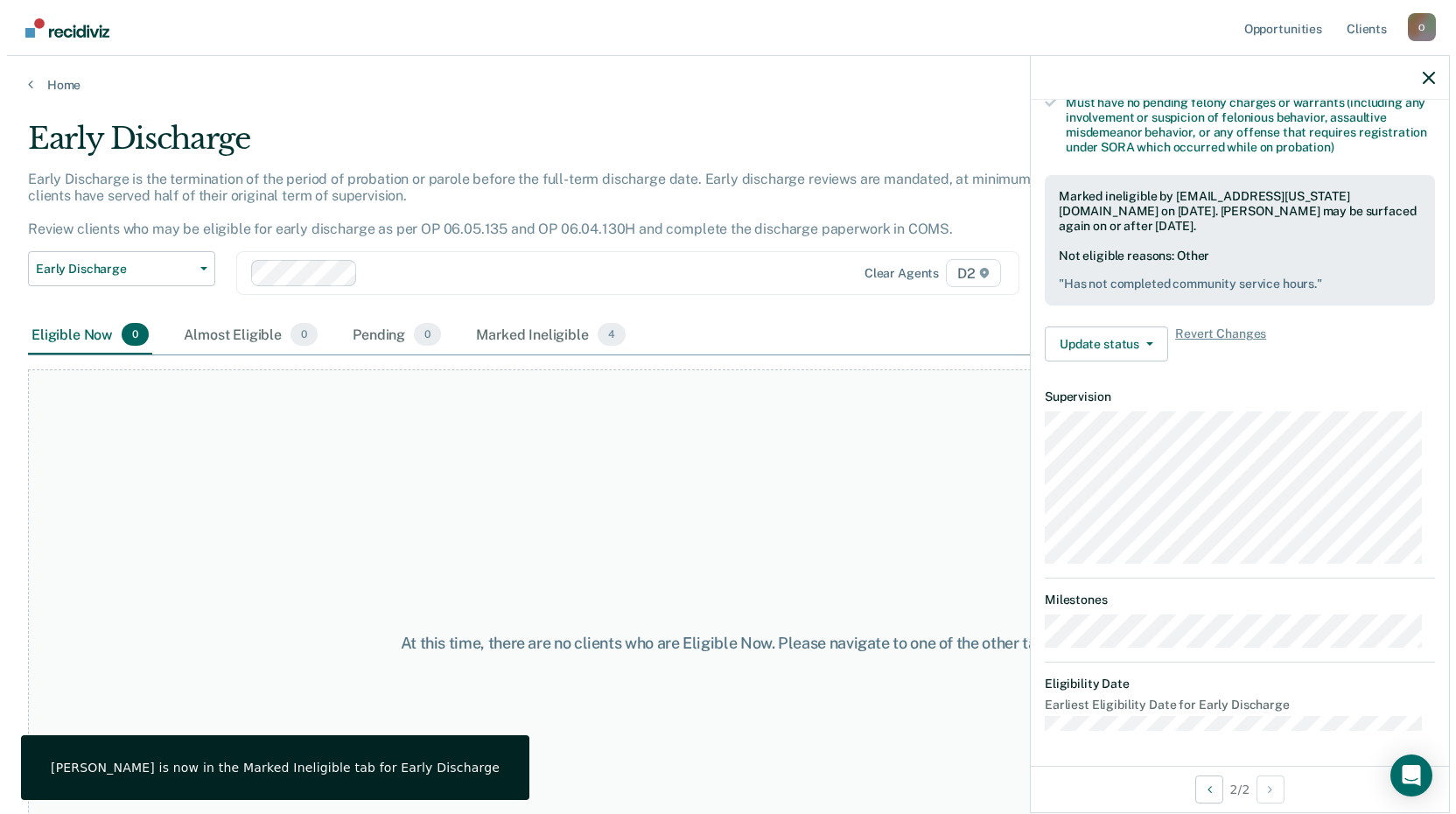
scroll to position [388, 0]
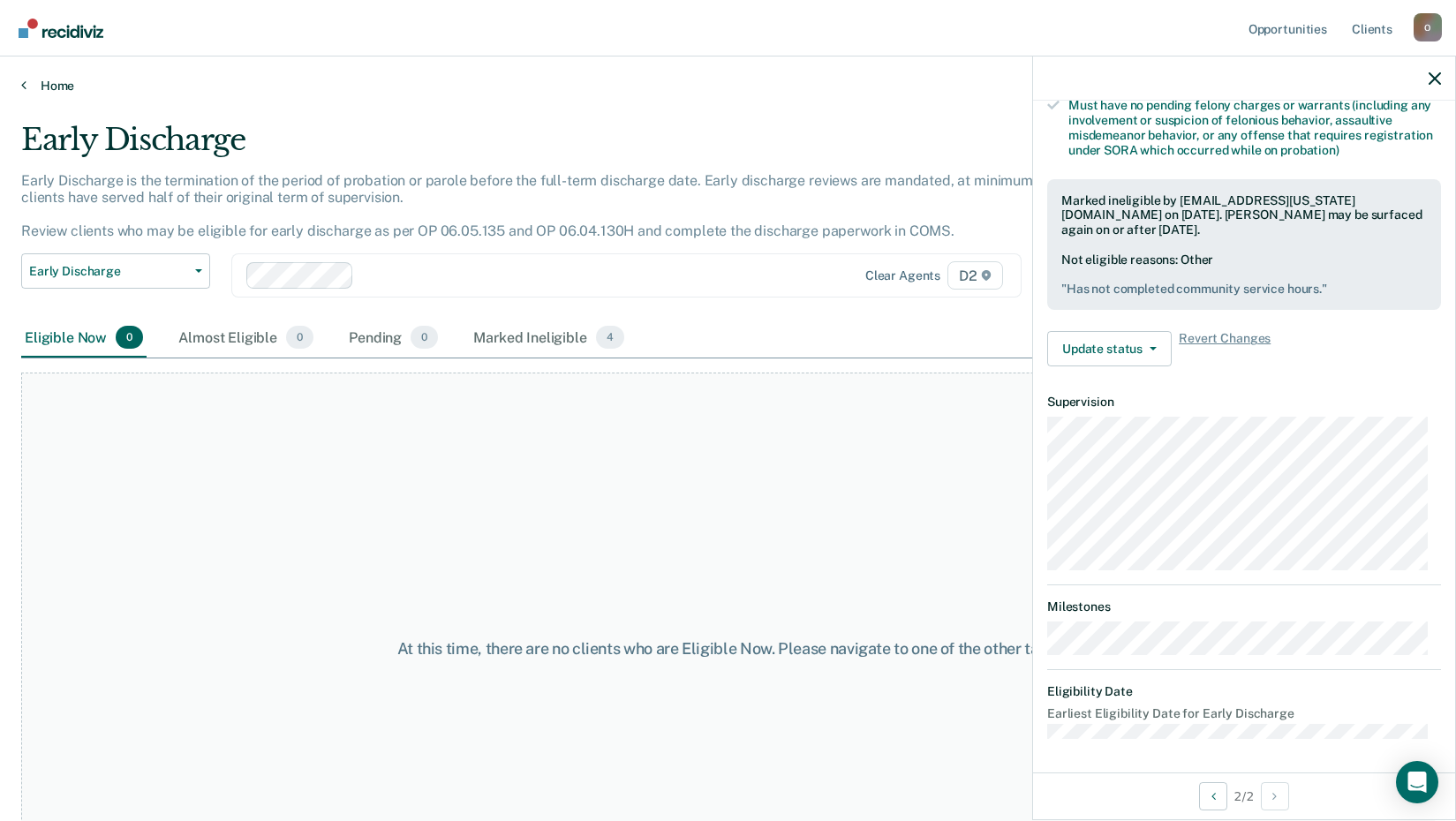
click at [57, 83] on link "Home" at bounding box center [728, 86] width 1414 height 16
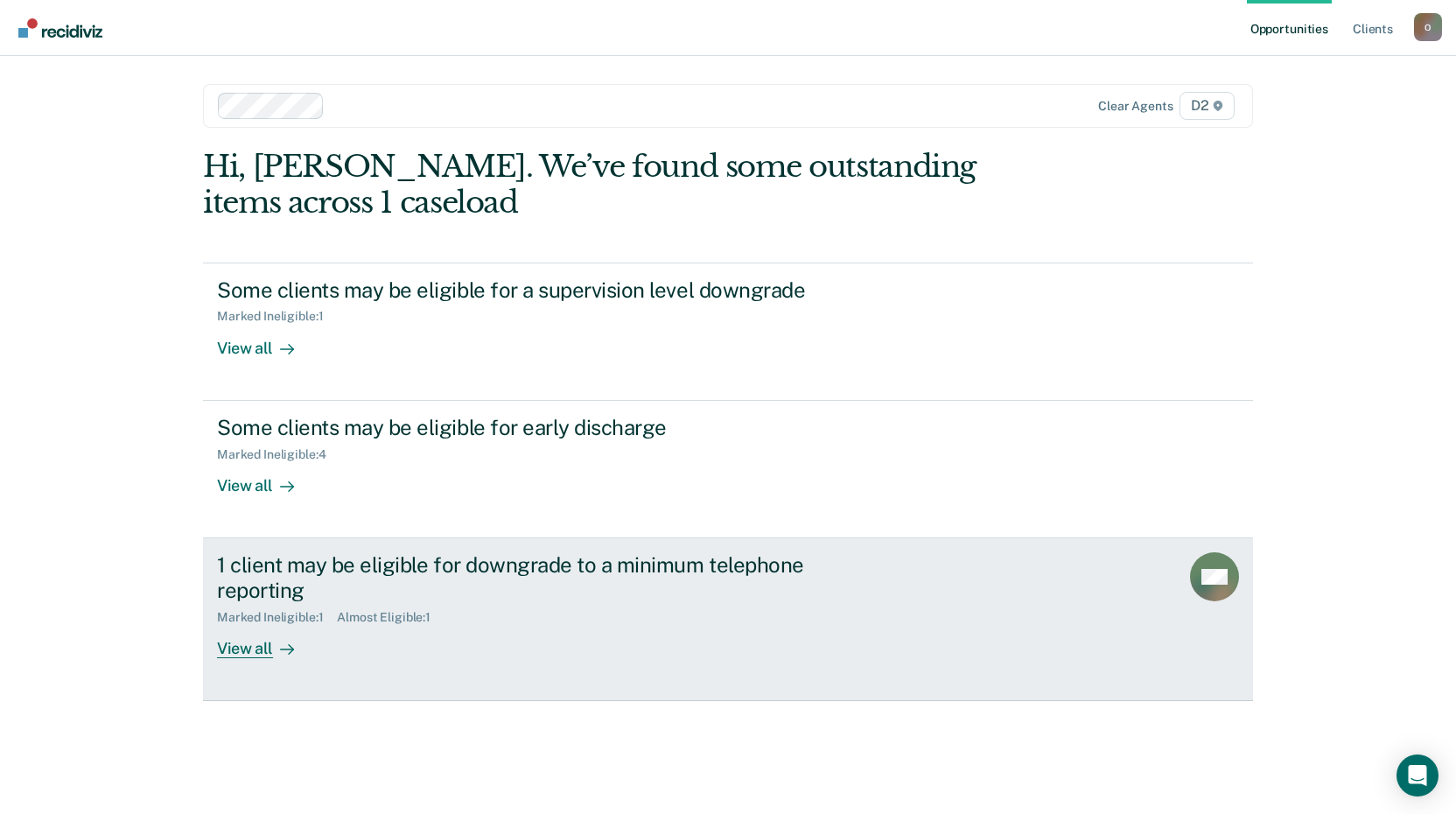
click at [309, 582] on div "1 client may be eligible for downgrade to a minimum telephone reporting" at bounding box center [524, 577] width 614 height 51
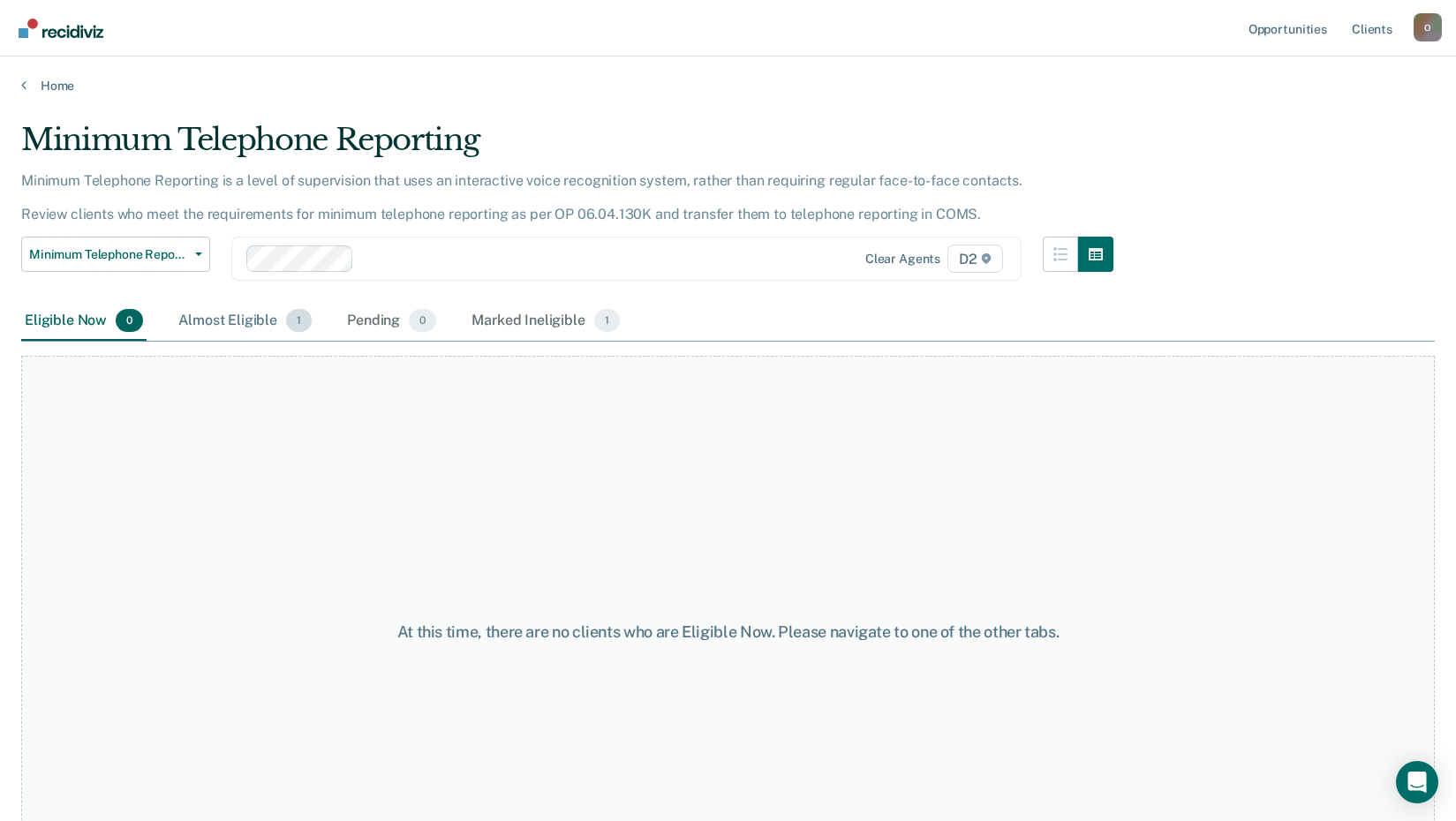
click at [250, 319] on div "Almost Eligible 1" at bounding box center [245, 320] width 140 height 39
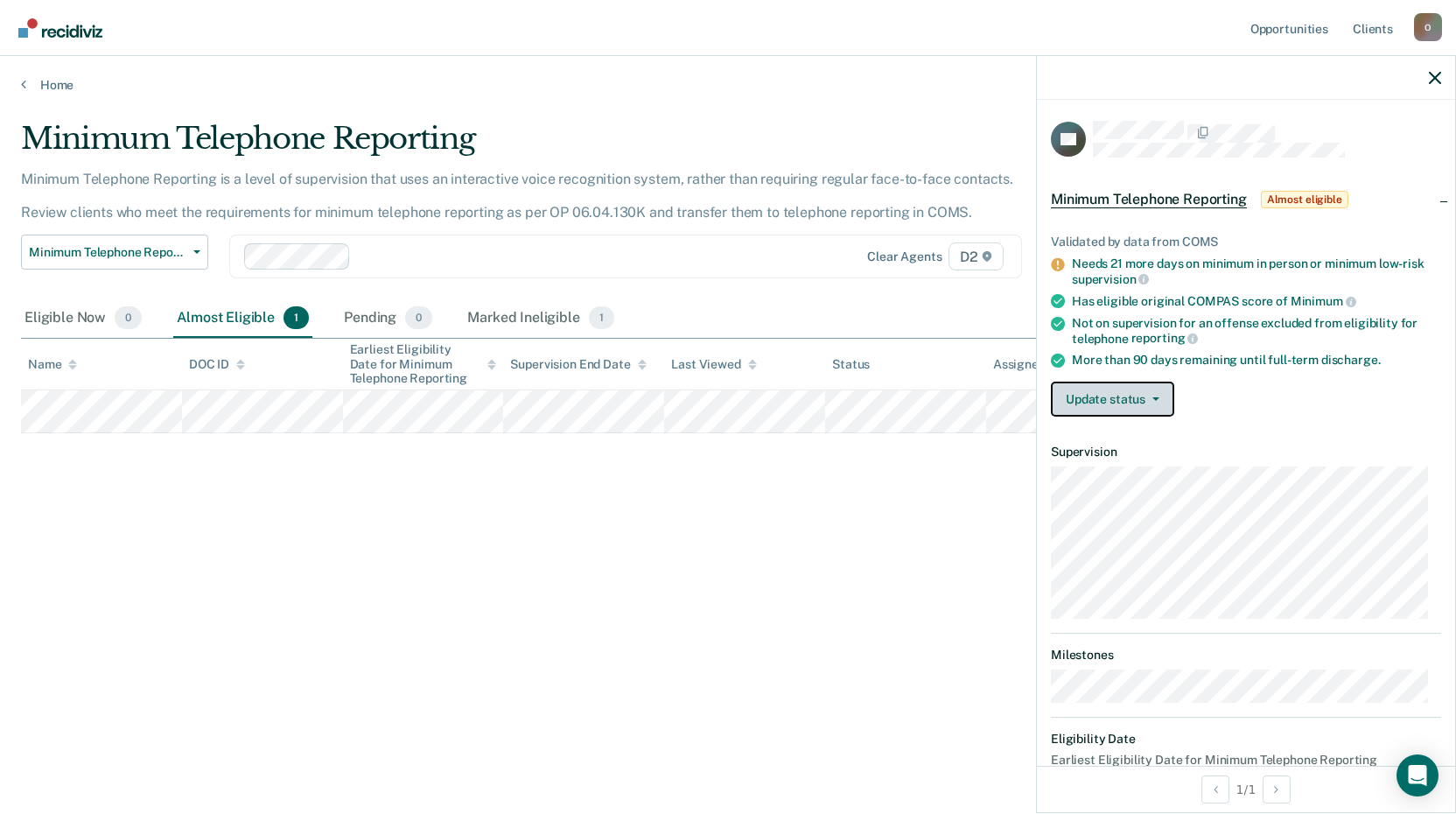
click at [1100, 407] on button "Update status" at bounding box center [1112, 399] width 124 height 35
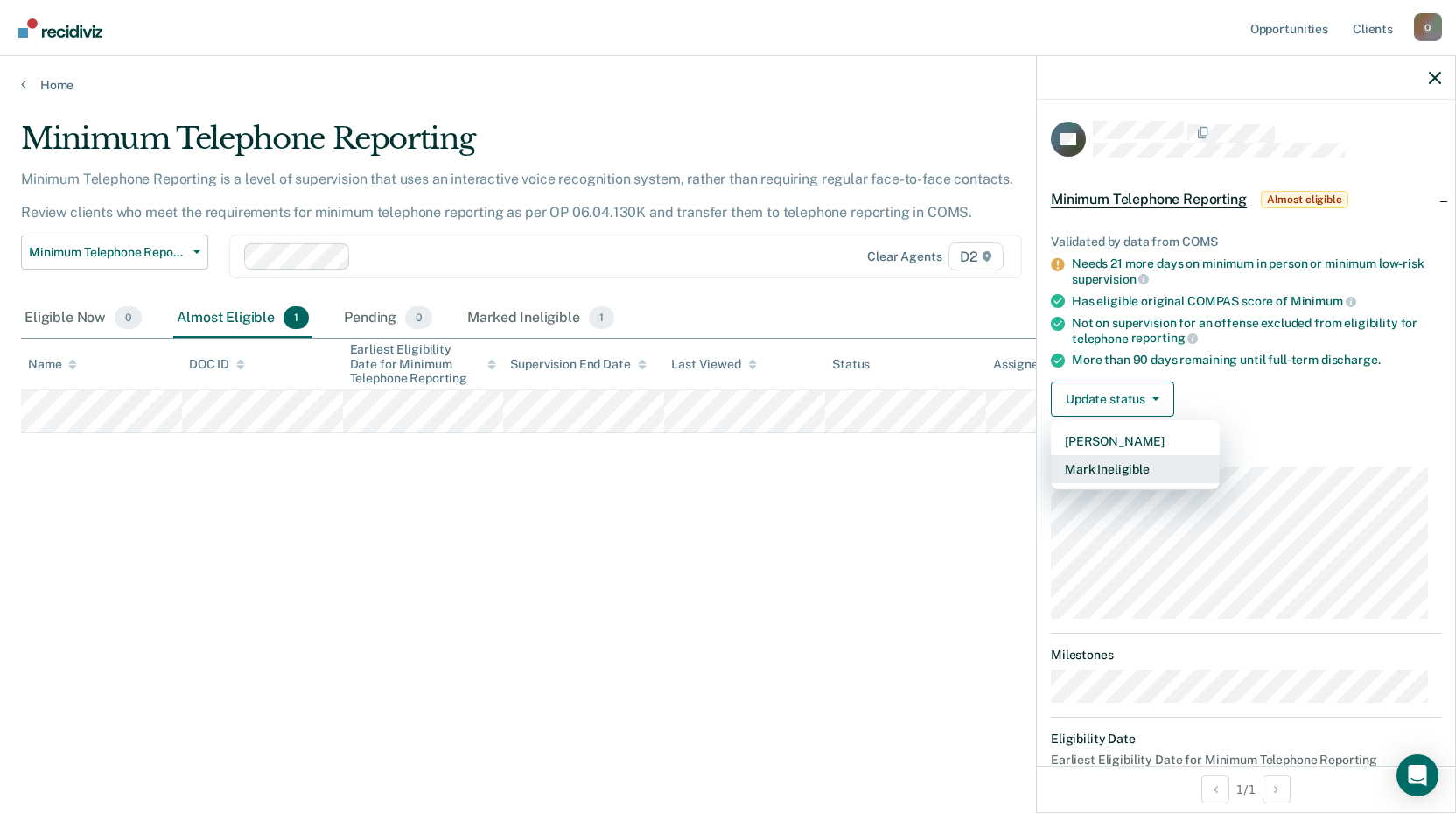
click at [1106, 470] on button "Mark Ineligible" at bounding box center [1135, 468] width 169 height 28
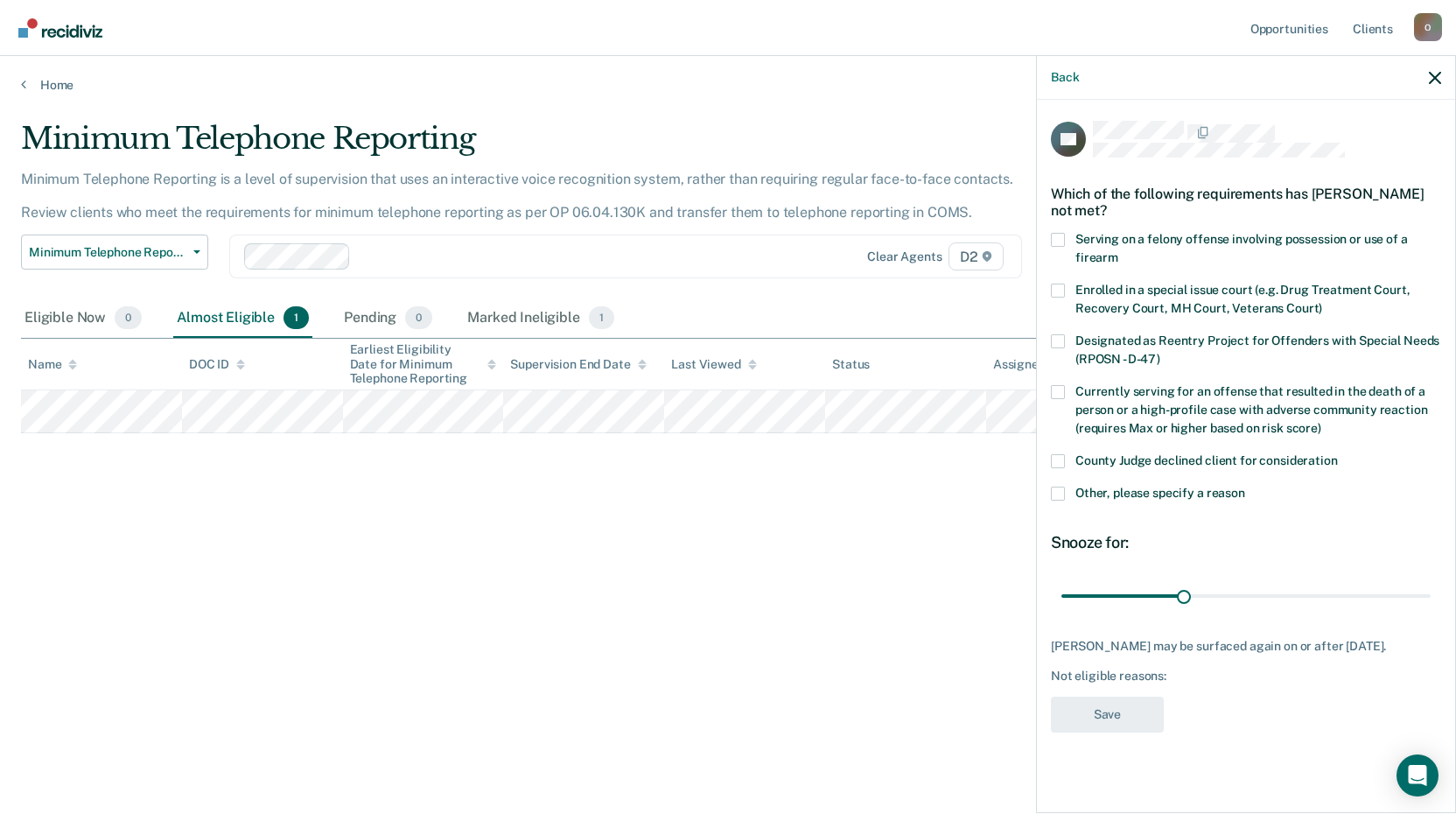
click at [1061, 460] on span at bounding box center [1058, 461] width 14 height 14
click at [1338, 454] on input "County Judge declined client for consideration" at bounding box center [1338, 454] width 0 height 0
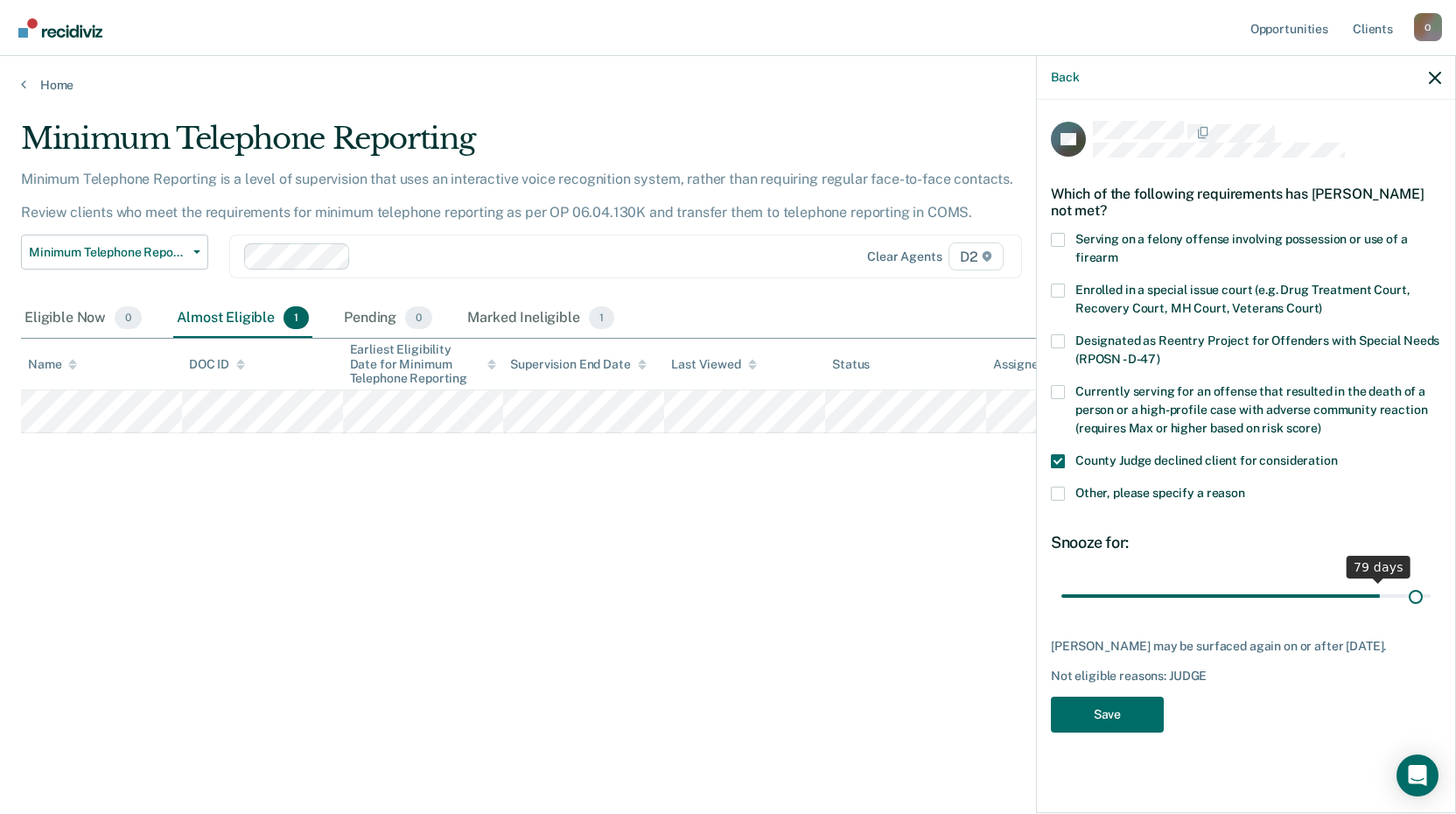
drag, startPoint x: 1187, startPoint y: 593, endPoint x: 1413, endPoint y: 613, distance: 226.9
click at [1413, 610] on input "range" at bounding box center [1245, 595] width 369 height 30
drag, startPoint x: 1418, startPoint y: 591, endPoint x: 1459, endPoint y: 592, distance: 41.0
type input "90"
click at [1430, 592] on input "range" at bounding box center [1245, 595] width 369 height 30
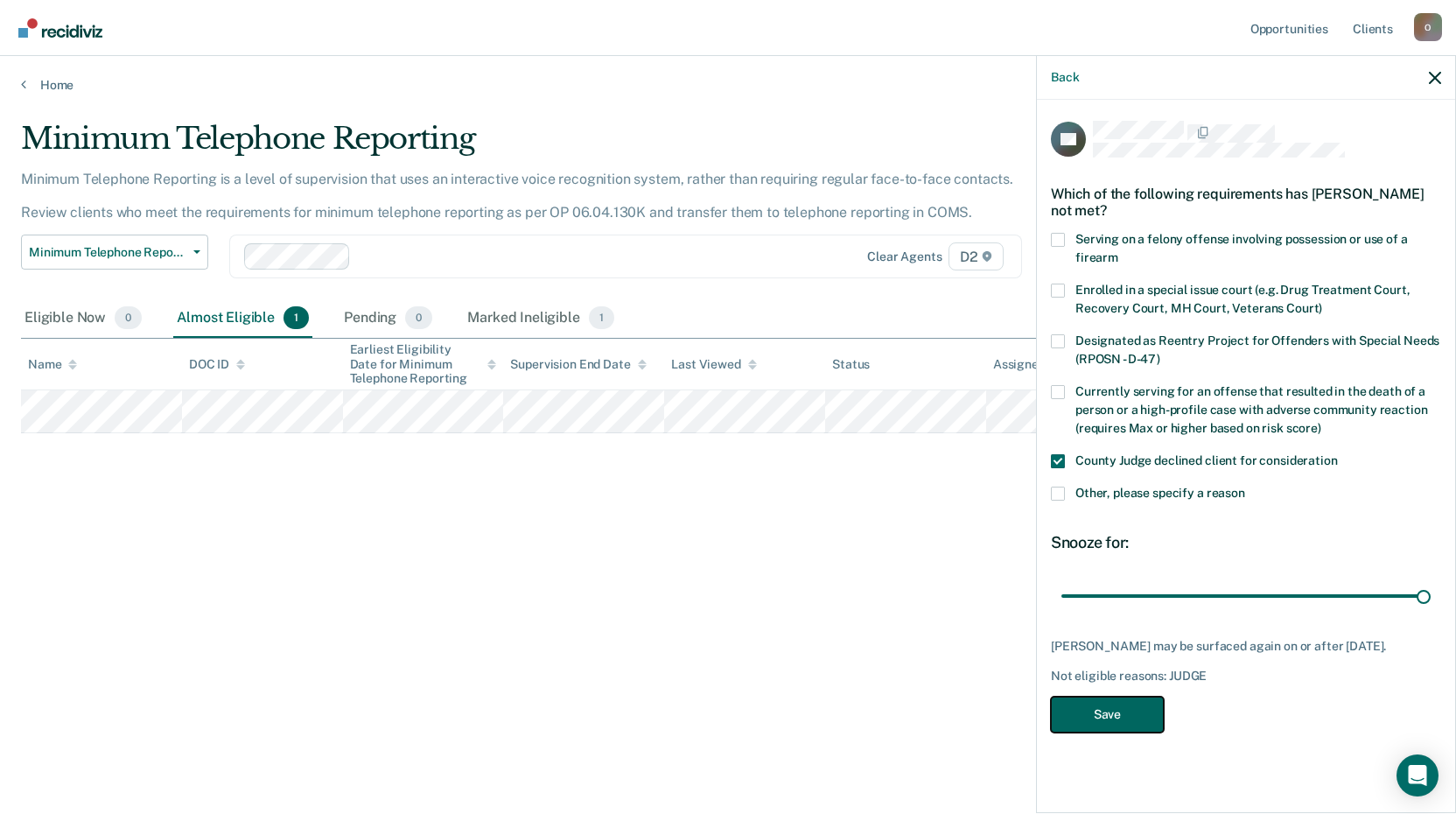
click at [1110, 707] on button "Save" at bounding box center [1106, 714] width 113 height 36
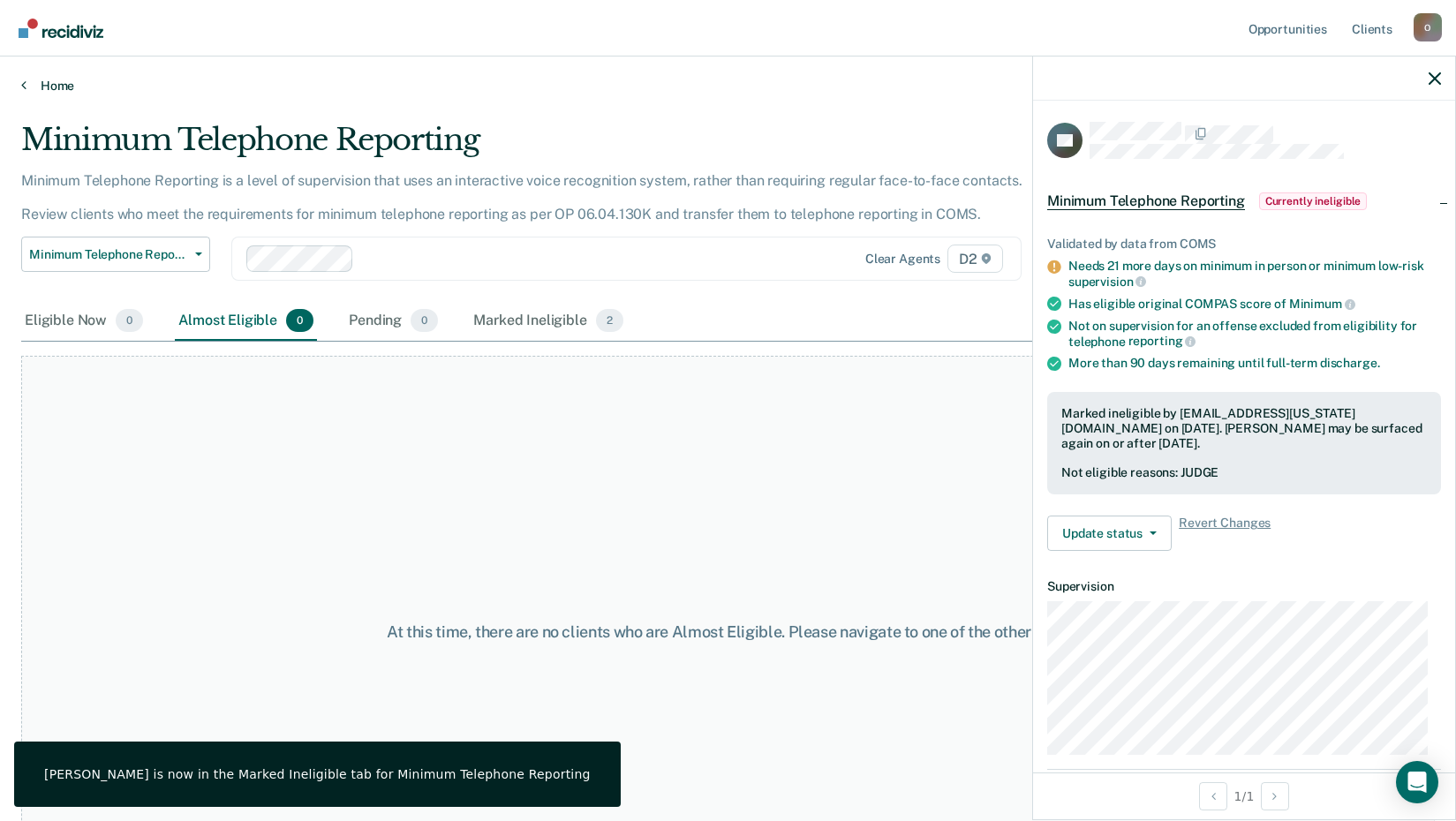
click at [51, 87] on link "Home" at bounding box center [728, 86] width 1414 height 16
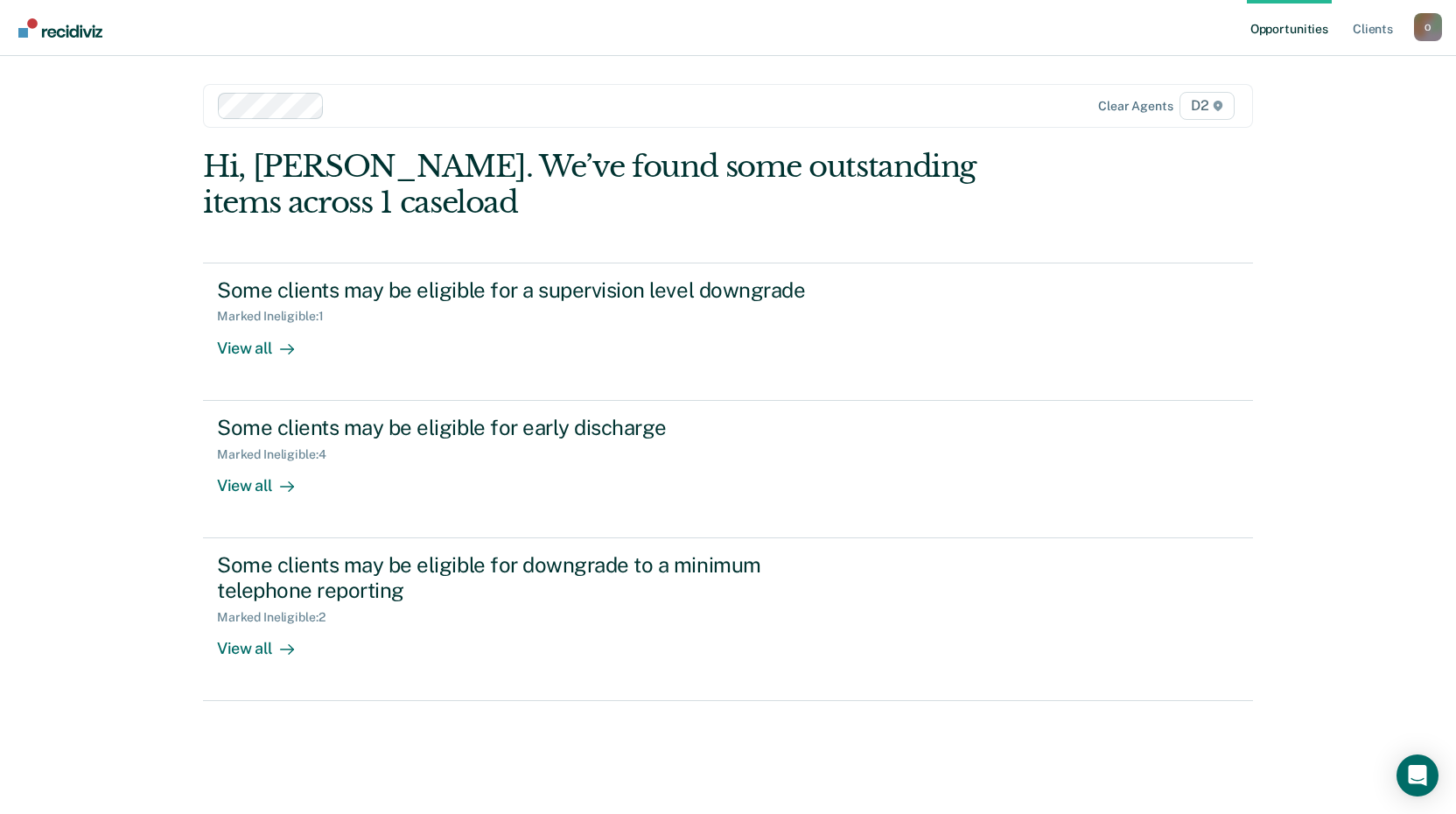
click at [163, 585] on div "Opportunities Client s [EMAIL_ADDRESS][US_STATE][DOMAIN_NAME] O Profile How it …" at bounding box center [728, 407] width 1456 height 814
